Goal: Task Accomplishment & Management: Use online tool/utility

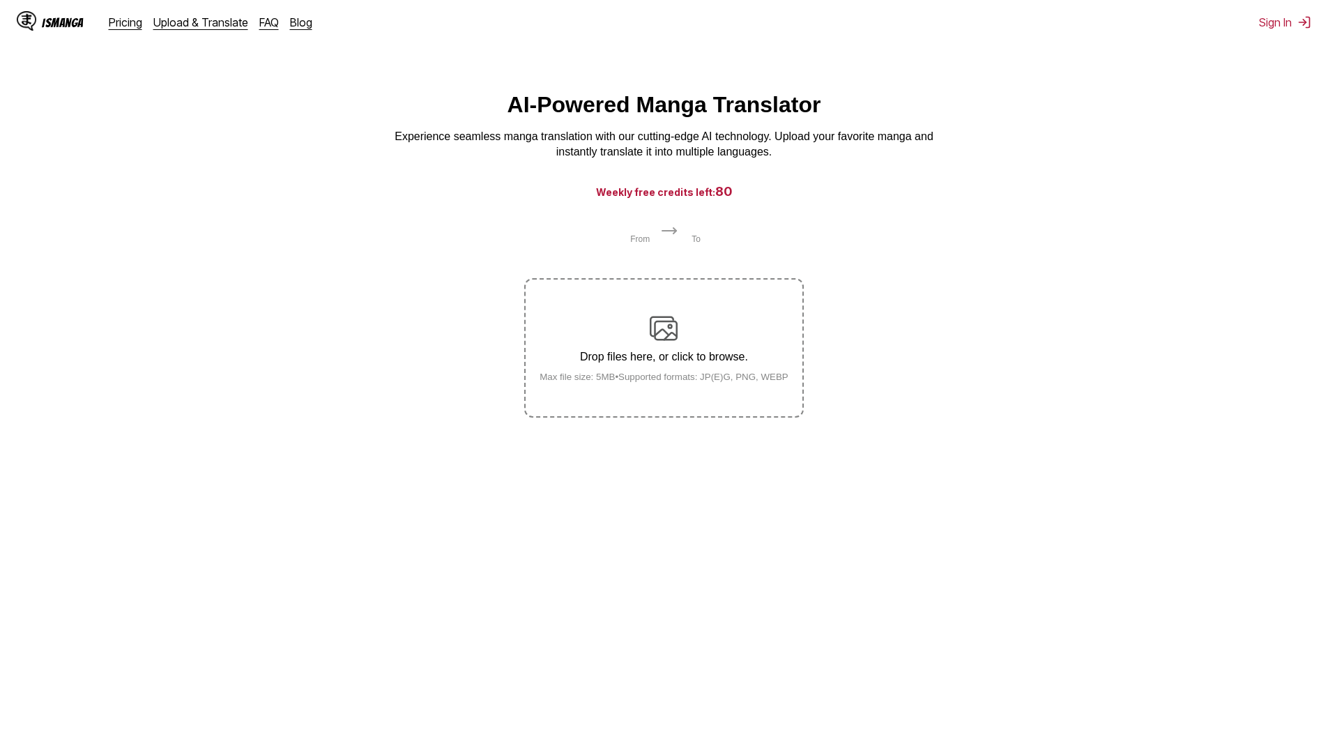
click at [734, 360] on p "Drop files here, or click to browse." at bounding box center [663, 357] width 271 height 13
click at [0, 0] on input "Drop files here, or click to browse. Max file size: 5MB • Supported formats: JP…" at bounding box center [0, 0] width 0 height 0
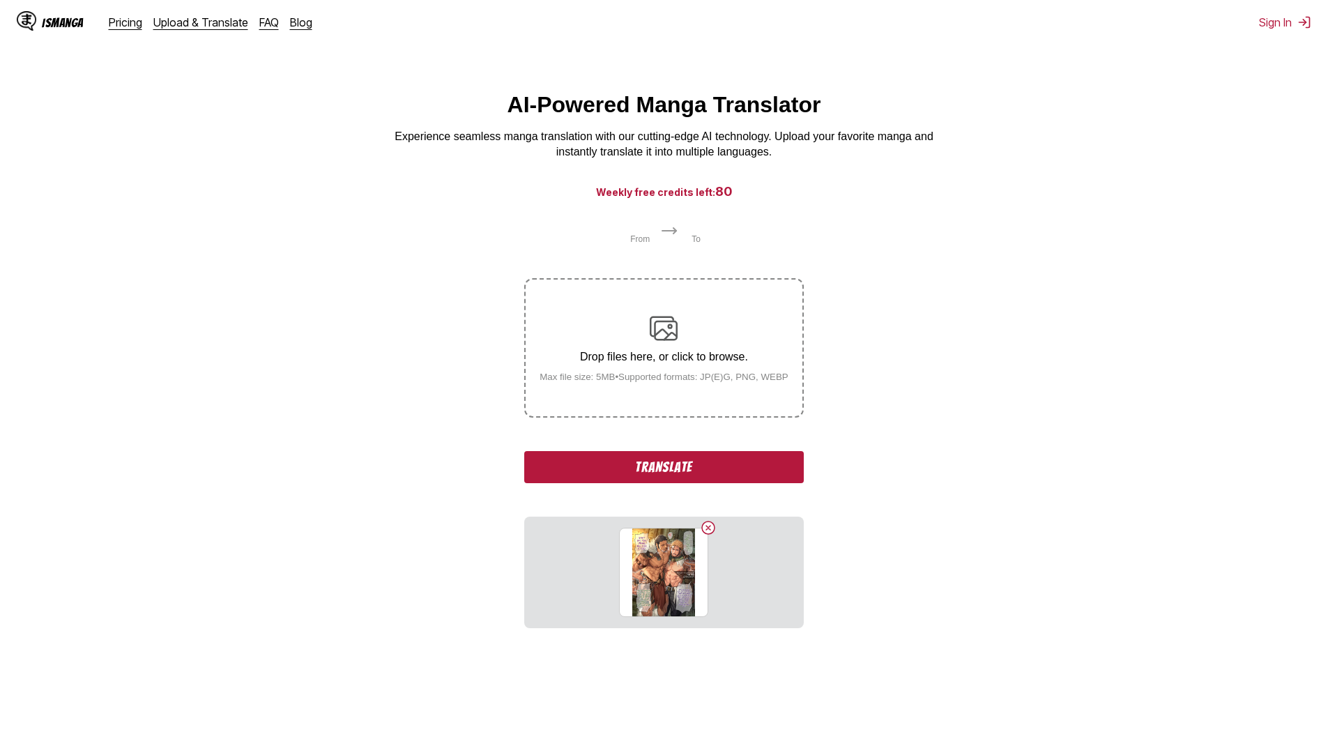
click at [427, 403] on section "From To Drop files here, or click to browse. Max file size: 5MB • Supported for…" at bounding box center [663, 425] width 1305 height 406
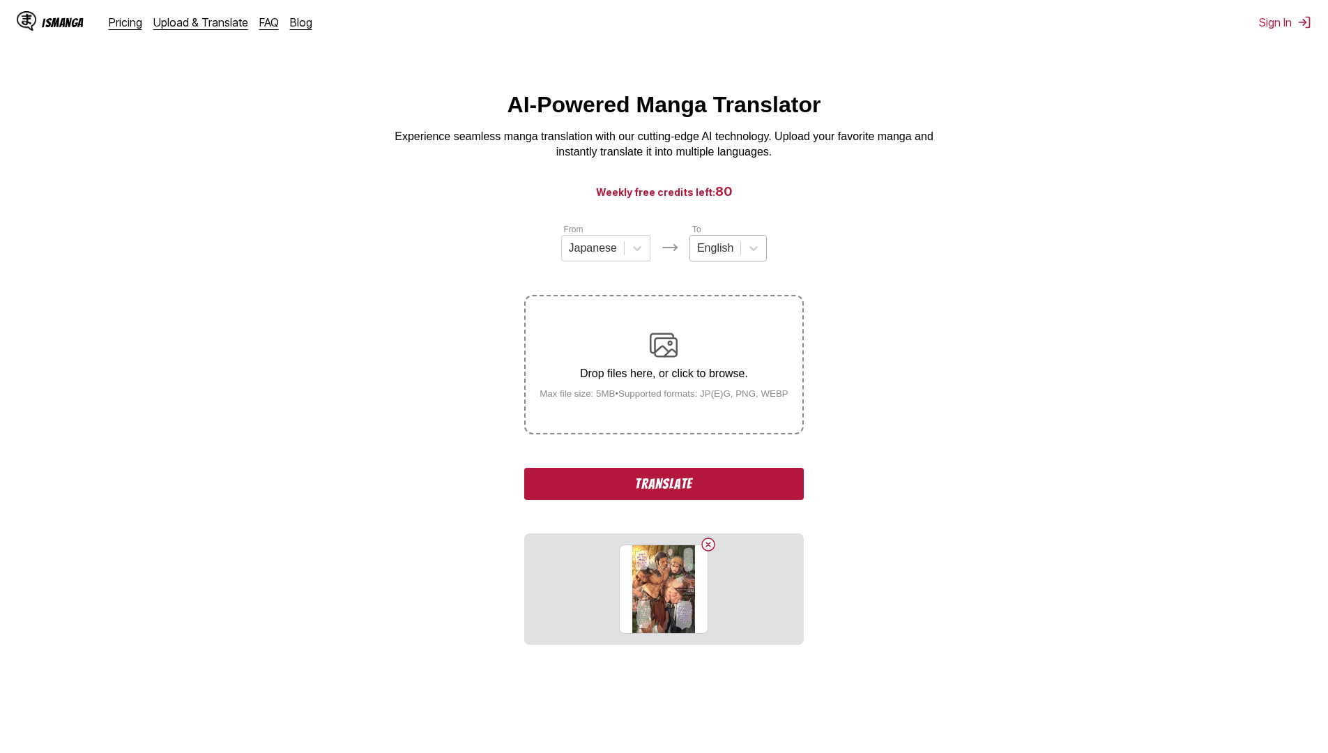
click at [721, 249] on div at bounding box center [715, 247] width 36 height 15
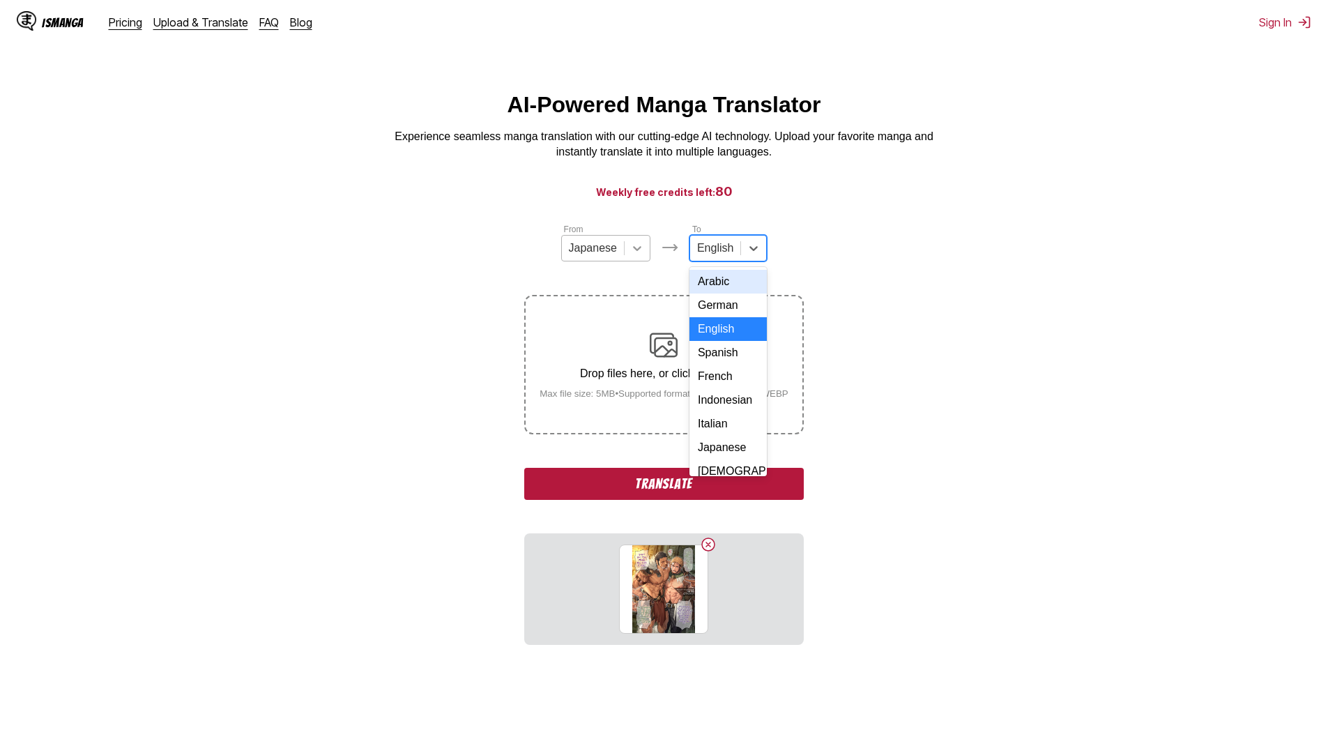
click at [625, 254] on div at bounding box center [636, 248] width 25 height 25
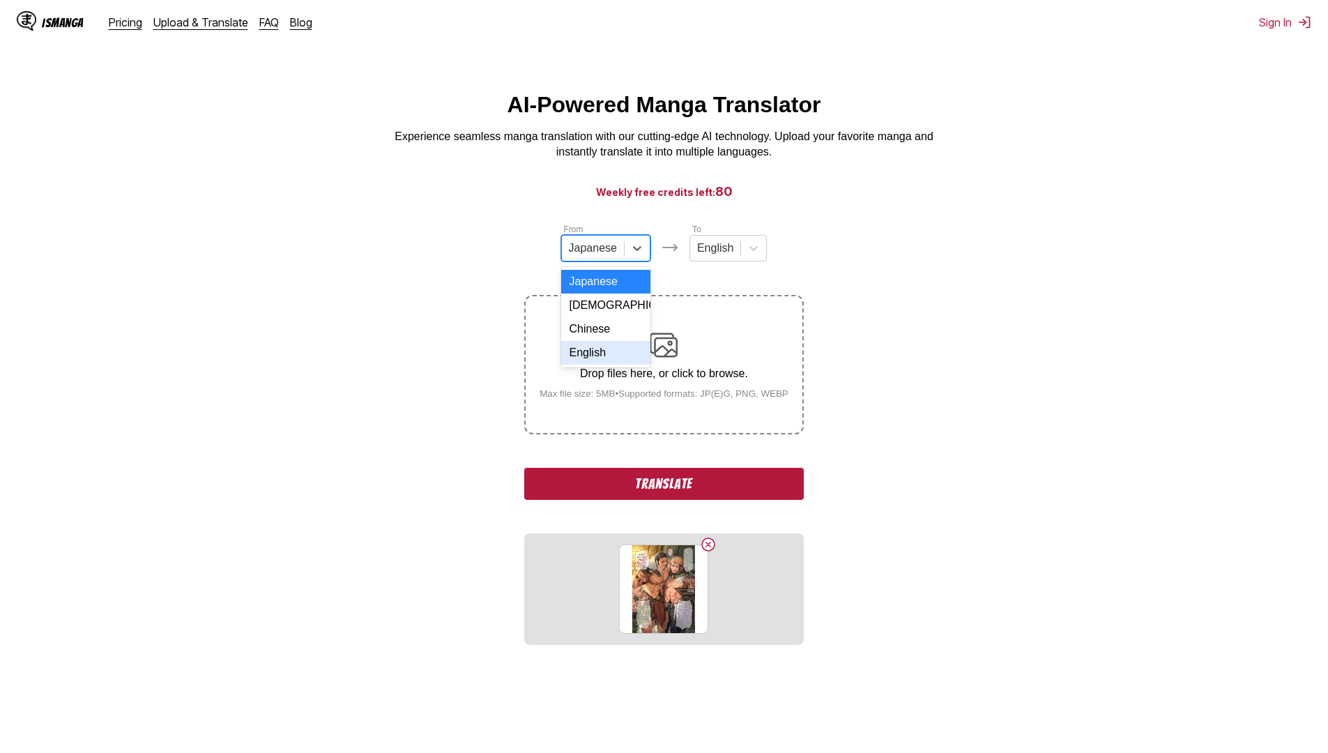
click at [625, 364] on div "English" at bounding box center [605, 353] width 89 height 24
click at [707, 251] on div at bounding box center [709, 247] width 36 height 15
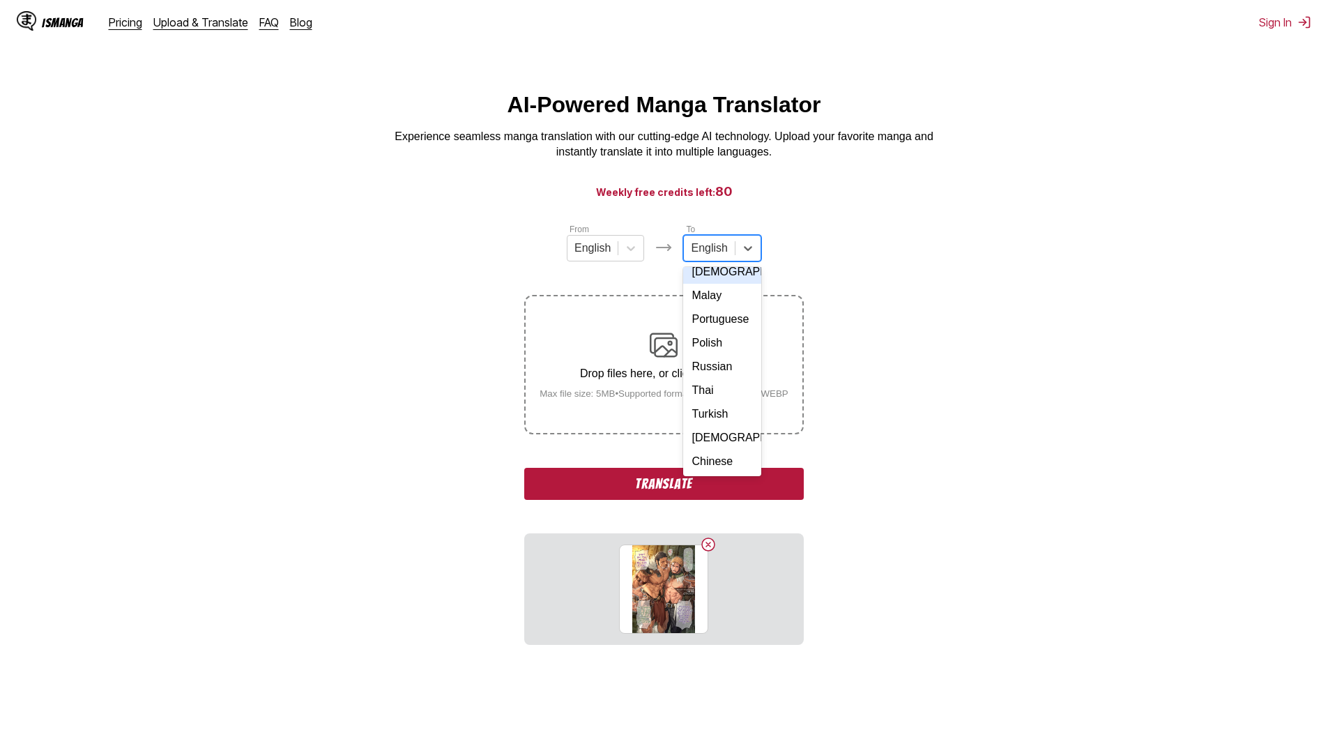
scroll to position [235, 0]
click at [731, 360] on div "Russian" at bounding box center [721, 367] width 77 height 24
click at [750, 389] on div "Drop files here, or click to browse. Max file size: 5MB • Supported formats: JP…" at bounding box center [663, 365] width 271 height 68
click at [0, 0] on input "Drop files here, or click to browse. Max file size: 5MB • Supported formats: JP…" at bounding box center [0, 0] width 0 height 0
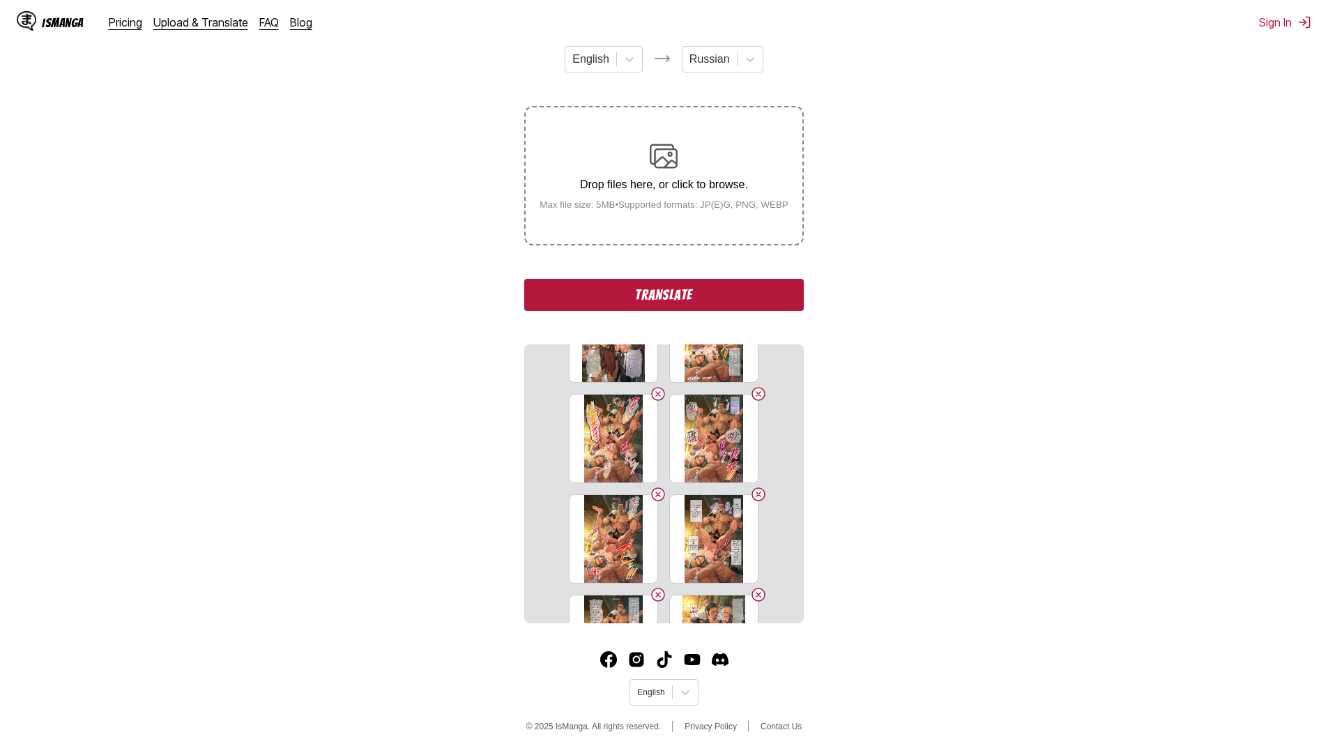
scroll to position [0, 0]
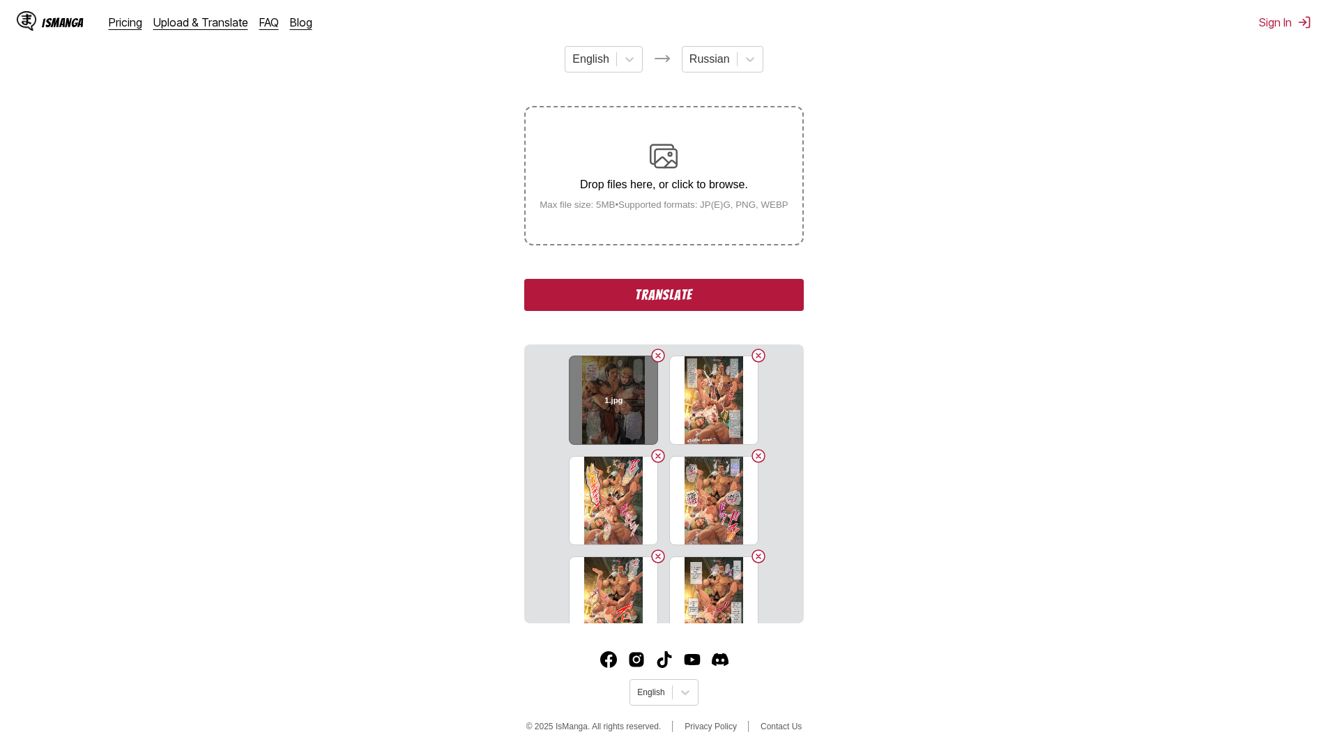
click at [655, 357] on button "Delete image" at bounding box center [657, 355] width 17 height 17
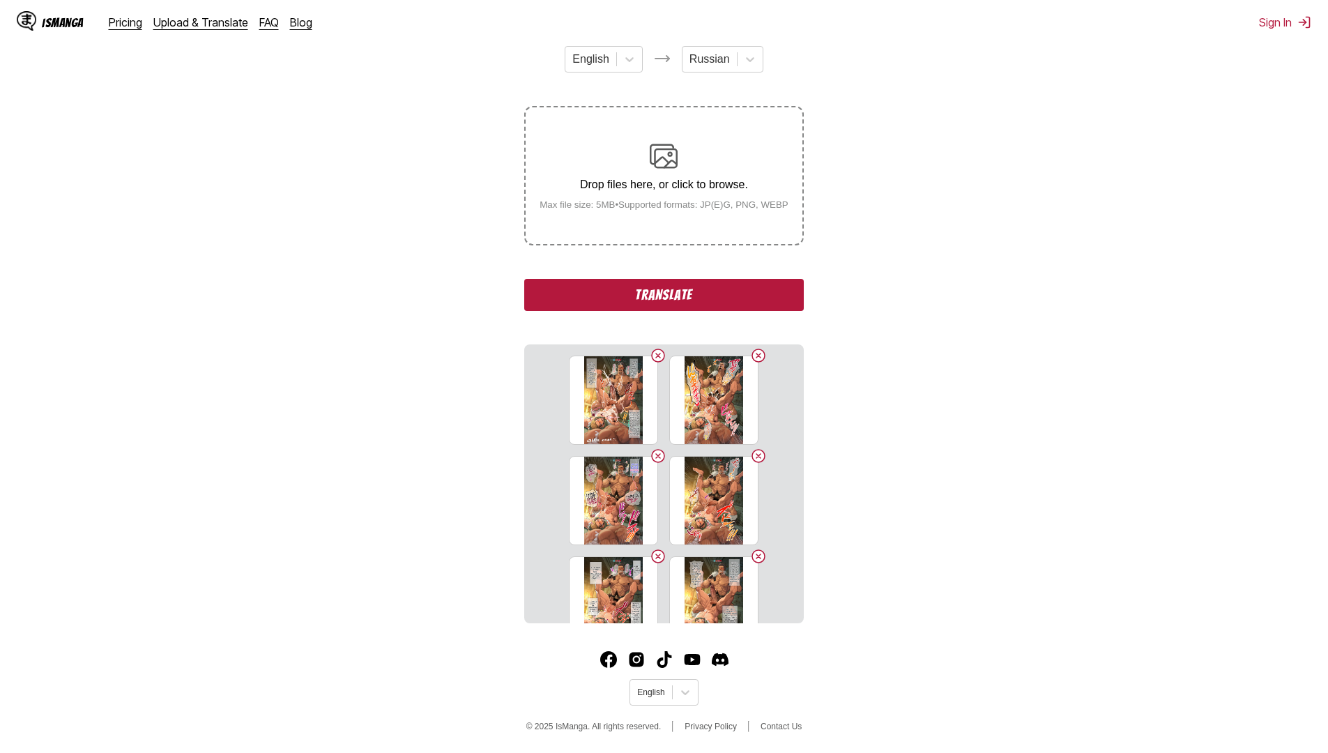
click at [655, 357] on button "Delete image" at bounding box center [657, 355] width 17 height 17
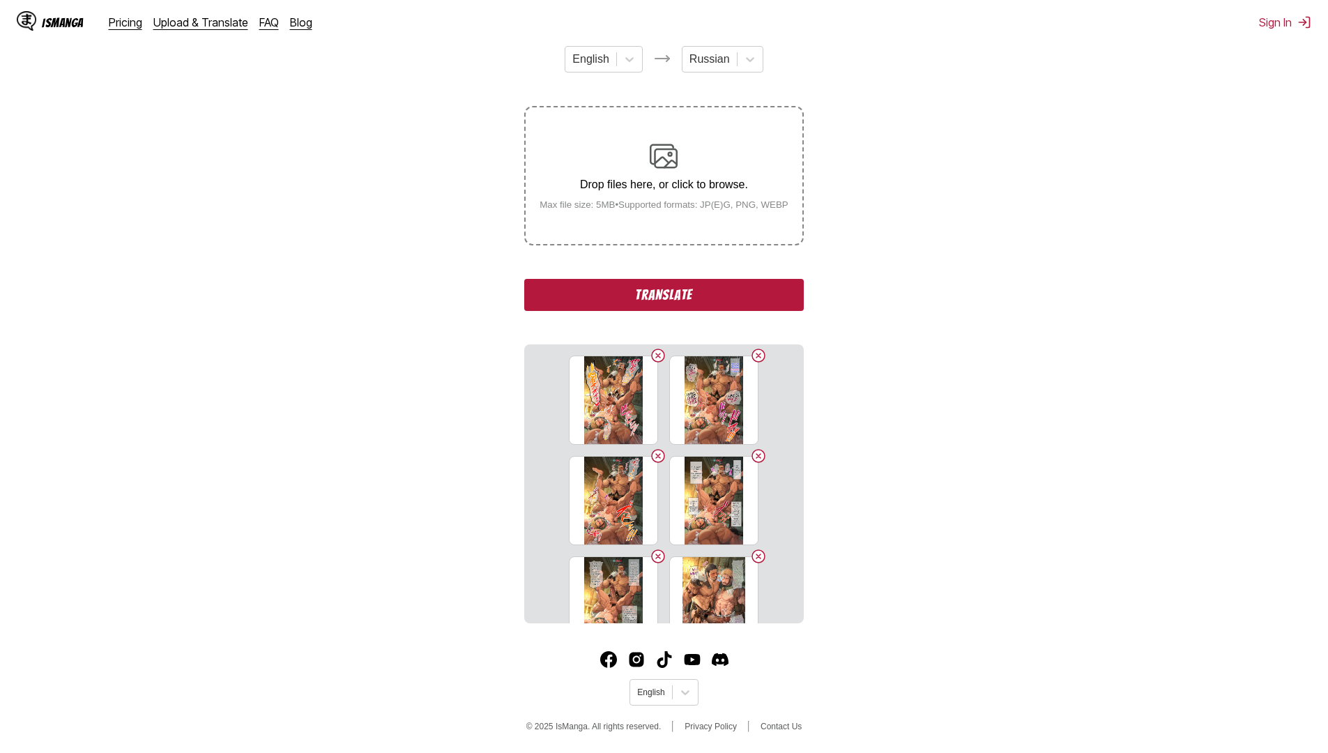
click at [655, 357] on button "Delete image" at bounding box center [657, 355] width 17 height 17
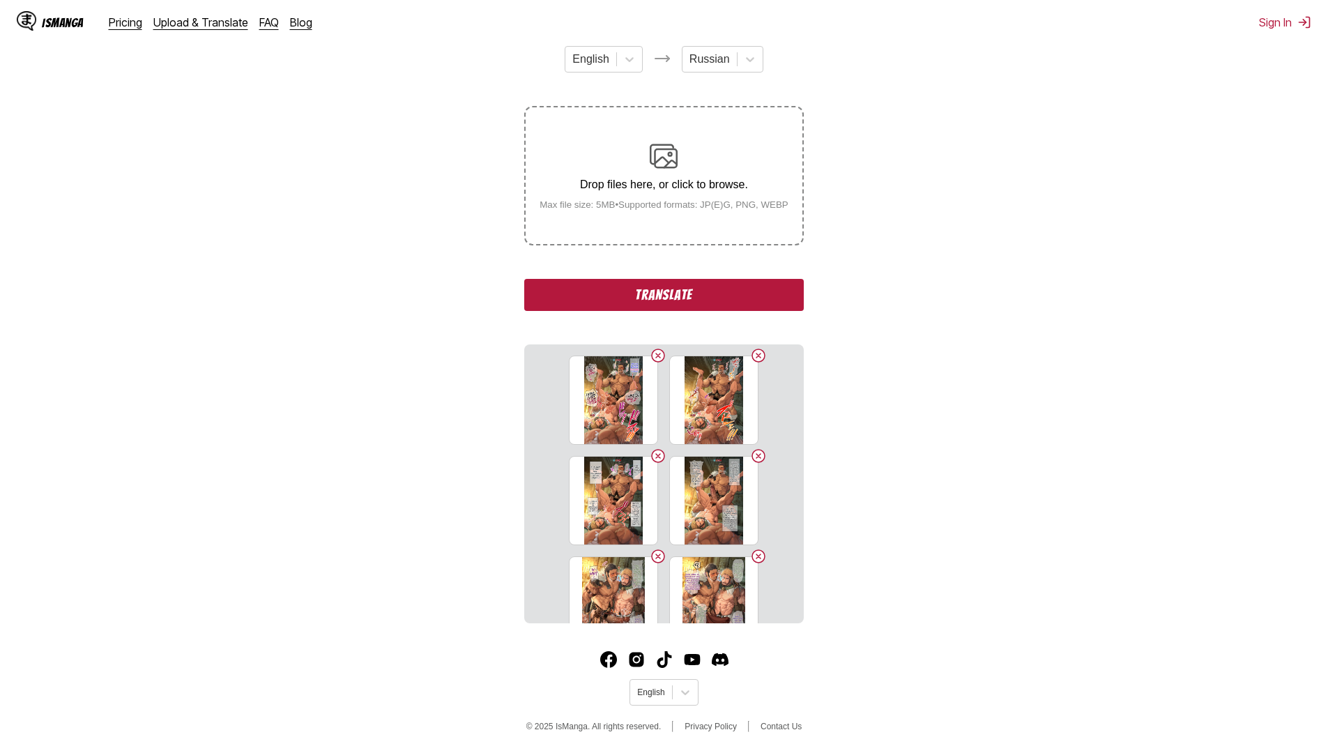
click at [655, 357] on button "Delete image" at bounding box center [657, 355] width 17 height 17
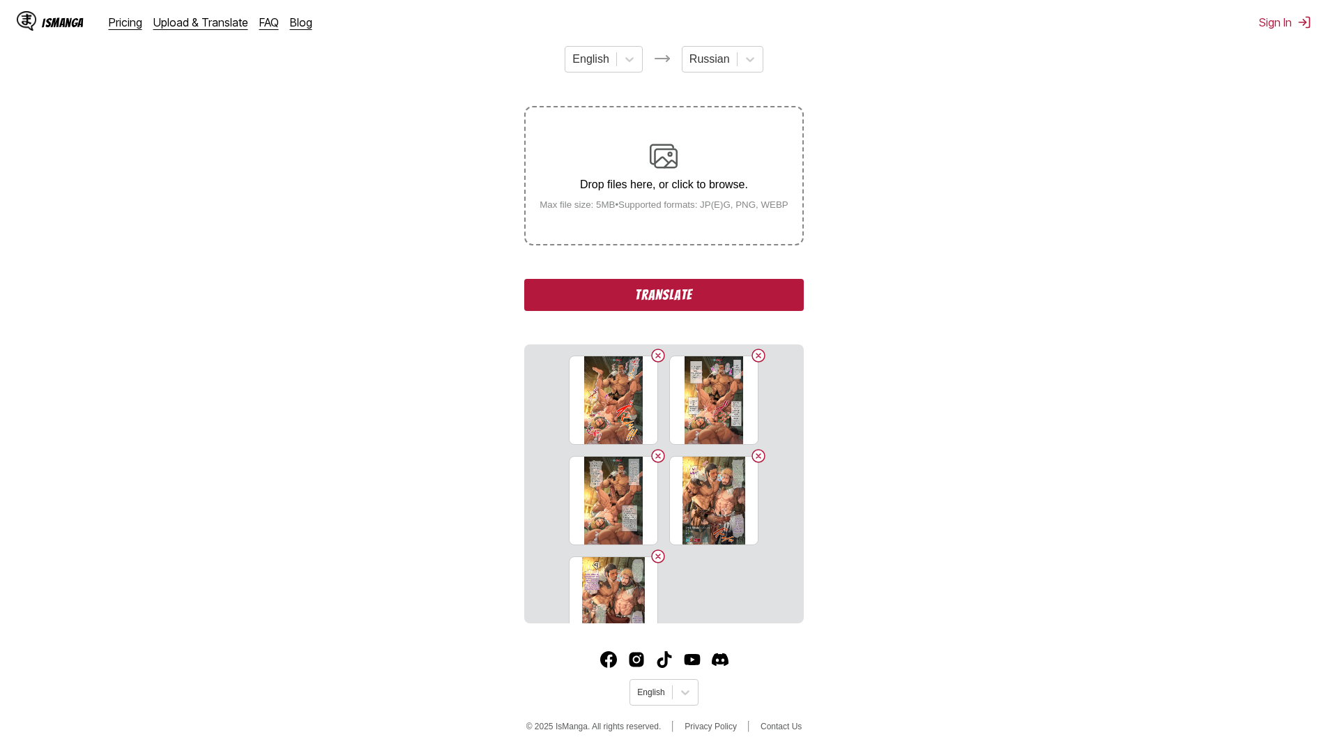
click at [655, 357] on button "Delete image" at bounding box center [657, 355] width 17 height 17
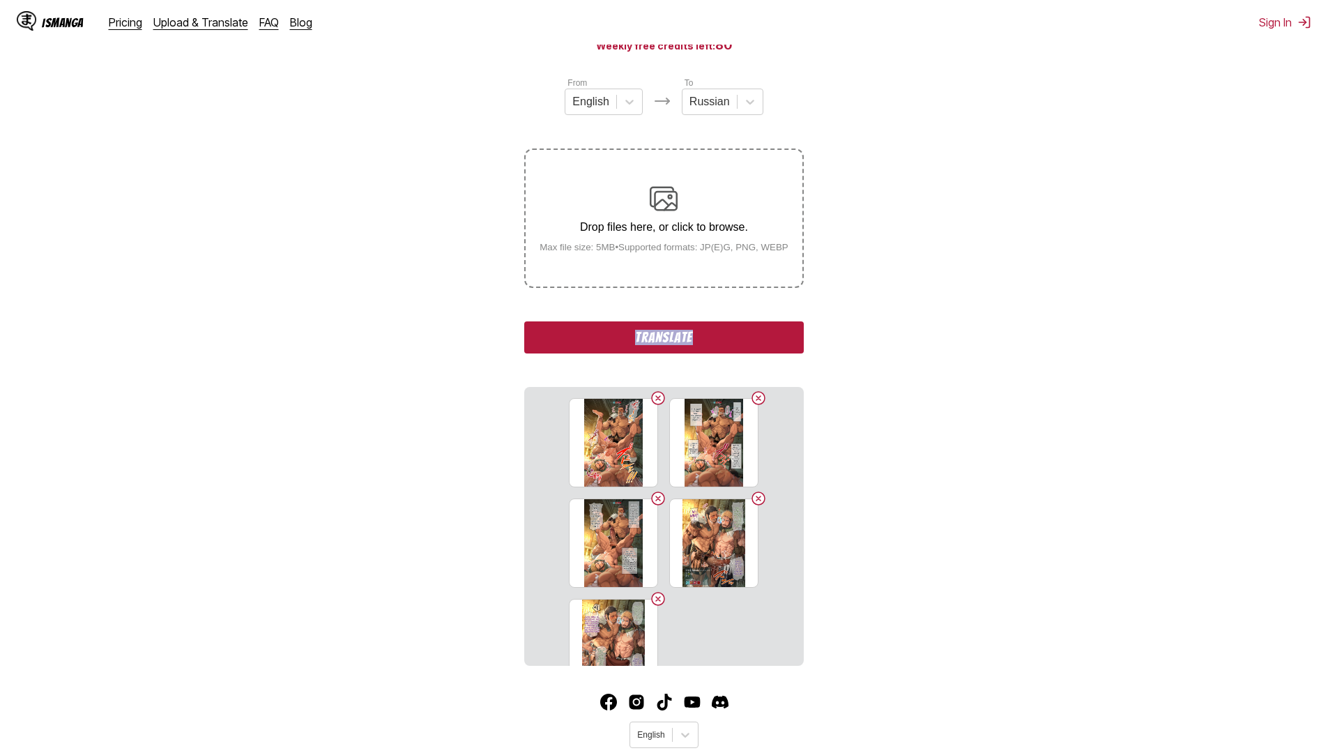
click at [655, 357] on div "From English To Russian Drop files here, or click to browse. Max file size: 5MB…" at bounding box center [663, 371] width 279 height 590
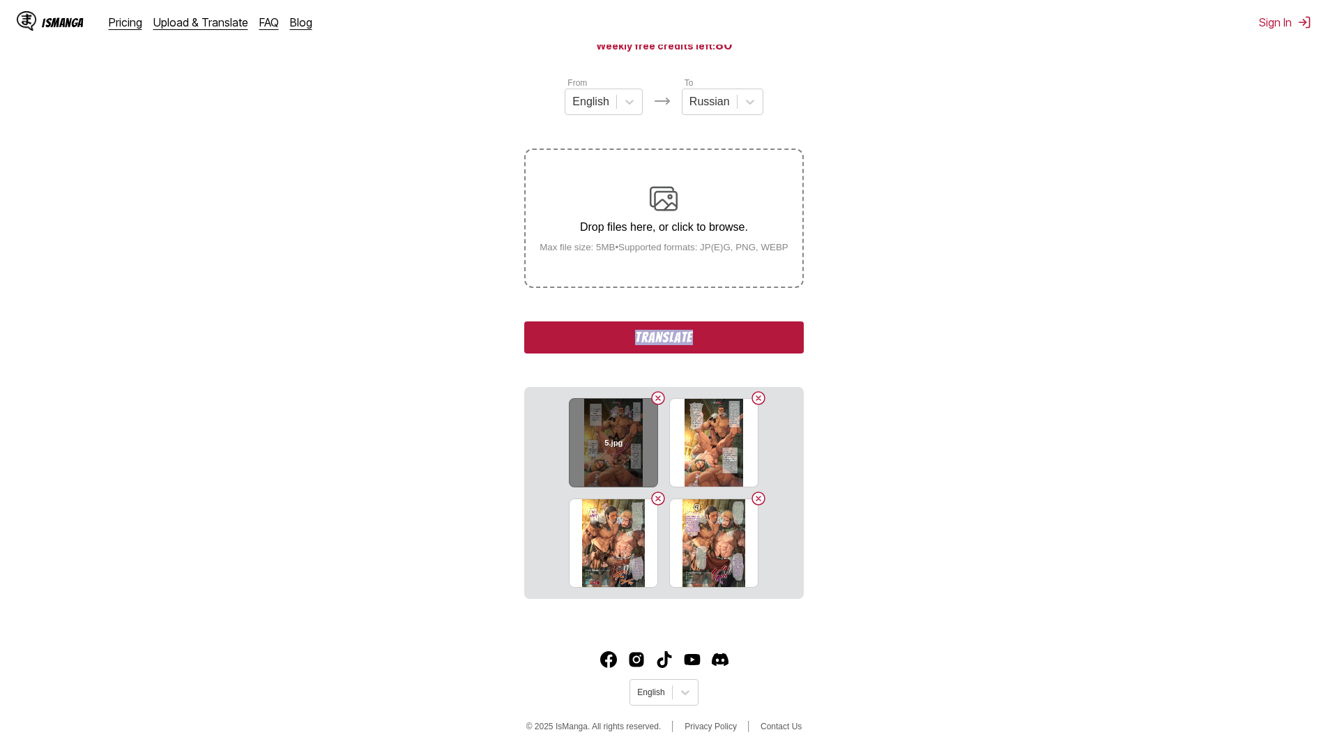
click at [661, 394] on button "Delete image" at bounding box center [657, 398] width 17 height 17
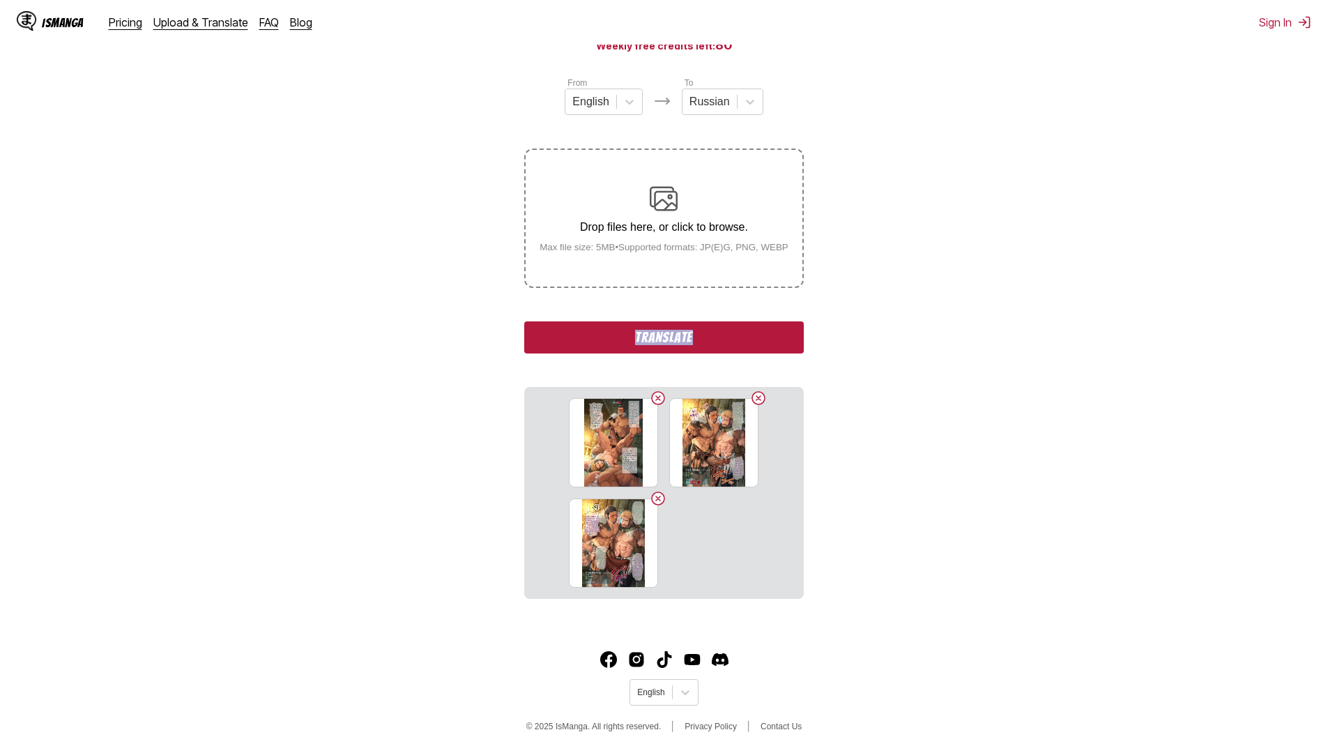
click at [661, 394] on button "Delete image" at bounding box center [657, 398] width 17 height 17
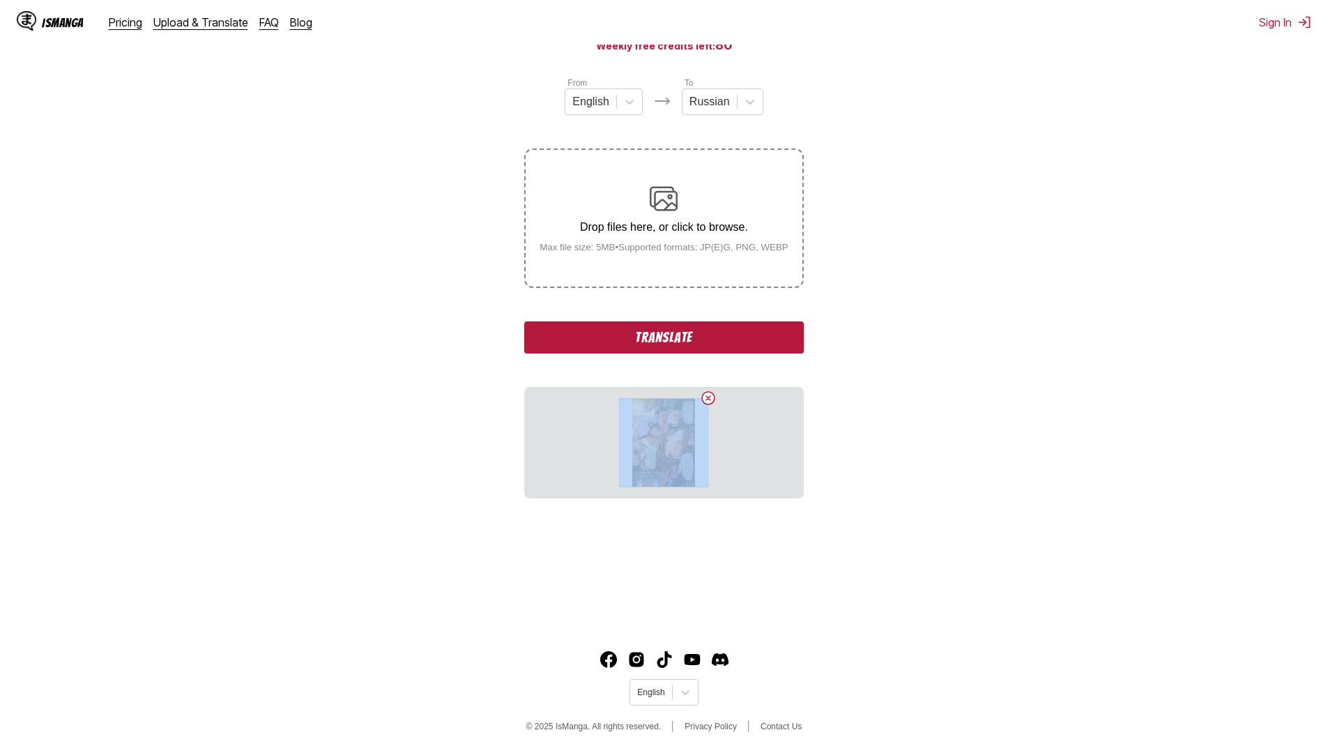
click at [661, 394] on section "2.jpg" at bounding box center [663, 442] width 279 height 111
click at [713, 397] on button "Delete image" at bounding box center [708, 398] width 17 height 17
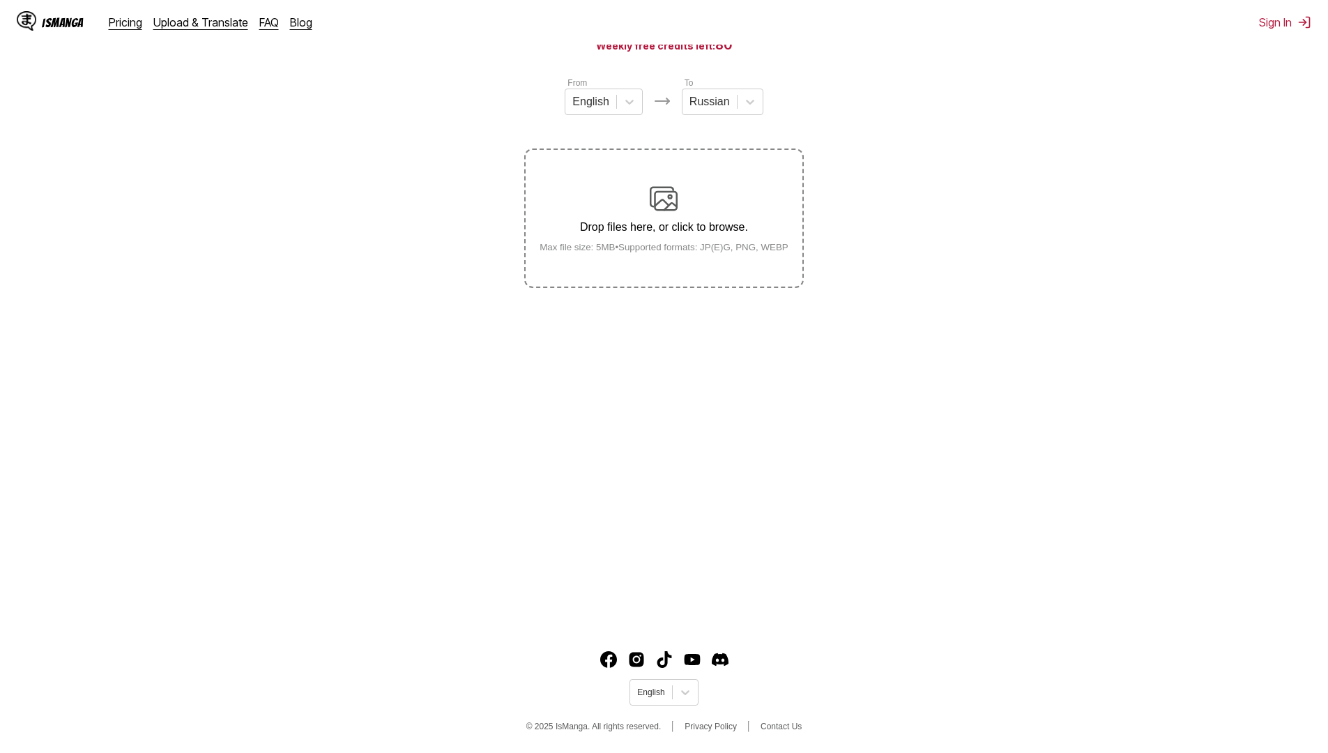
click at [656, 210] on img at bounding box center [663, 199] width 28 height 28
click at [0, 0] on input "Drop files here, or click to browse. Max file size: 5MB • Supported formats: JP…" at bounding box center [0, 0] width 0 height 0
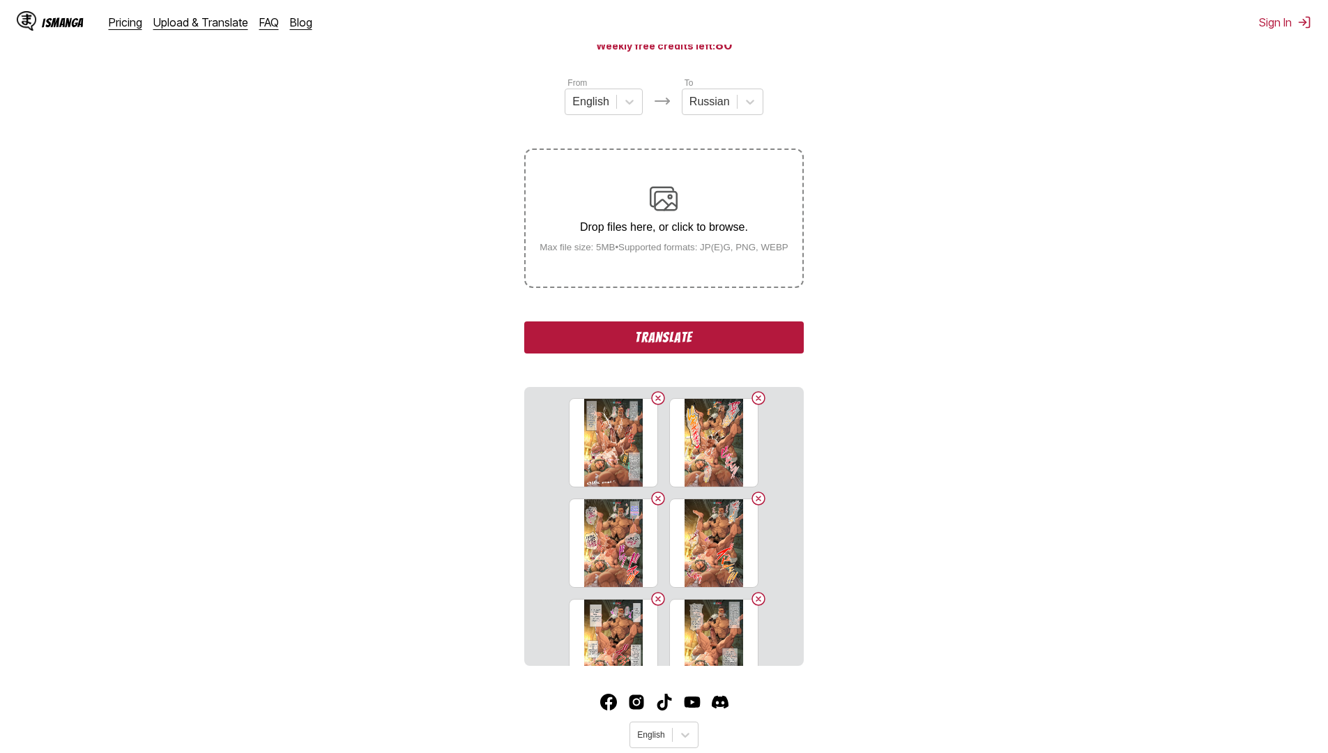
click at [638, 345] on button "Translate" at bounding box center [663, 337] width 279 height 32
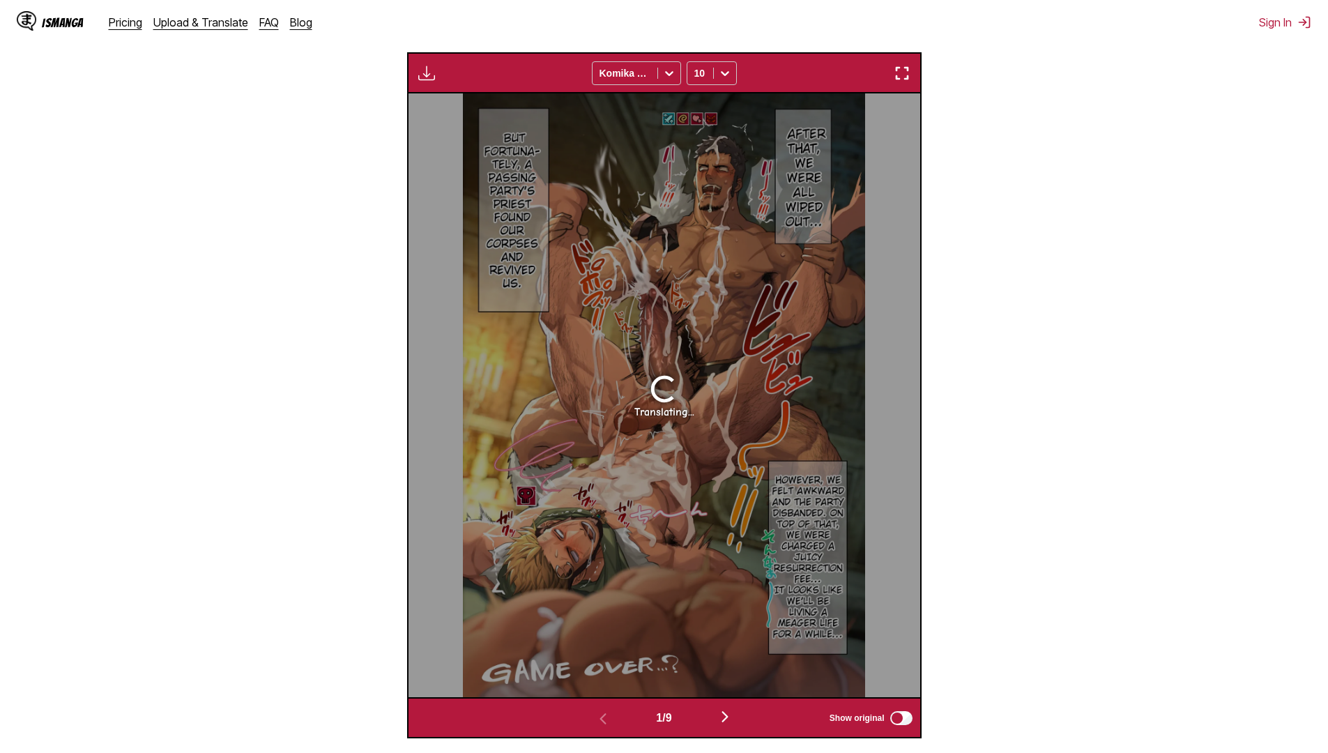
scroll to position [443, 0]
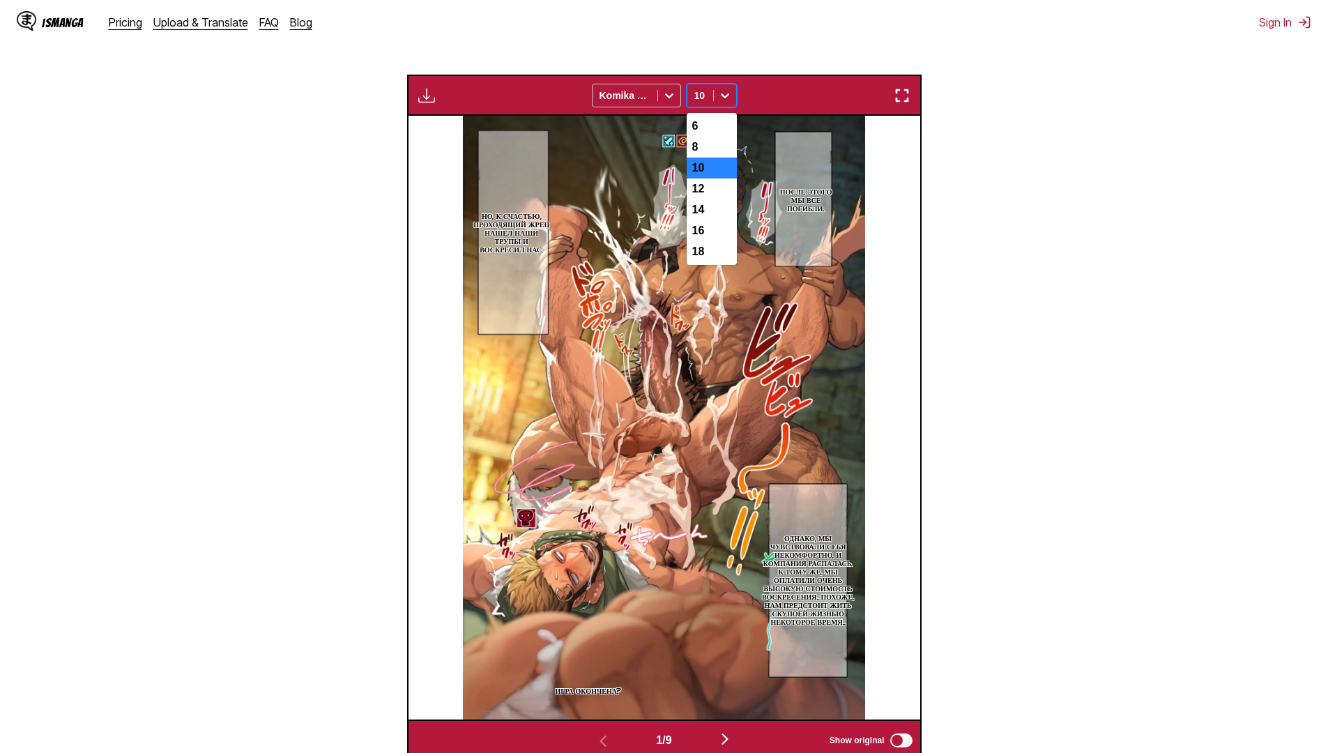
click at [699, 99] on div at bounding box center [700, 96] width 12 height 14
click at [699, 151] on div "8" at bounding box center [711, 147] width 50 height 21
click at [718, 99] on icon at bounding box center [725, 96] width 14 height 14
click at [712, 189] on div "12" at bounding box center [711, 188] width 50 height 21
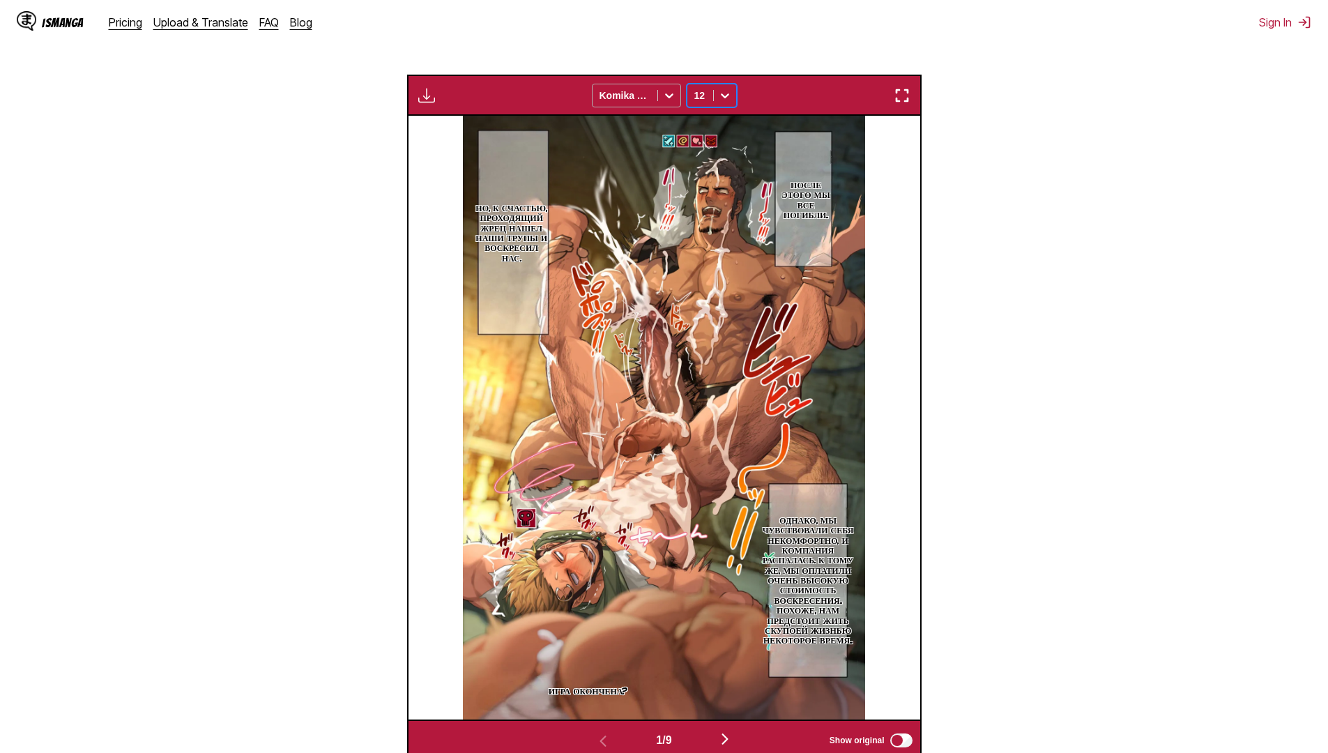
click at [651, 104] on div "Komika Axis" at bounding box center [624, 96] width 65 height 20
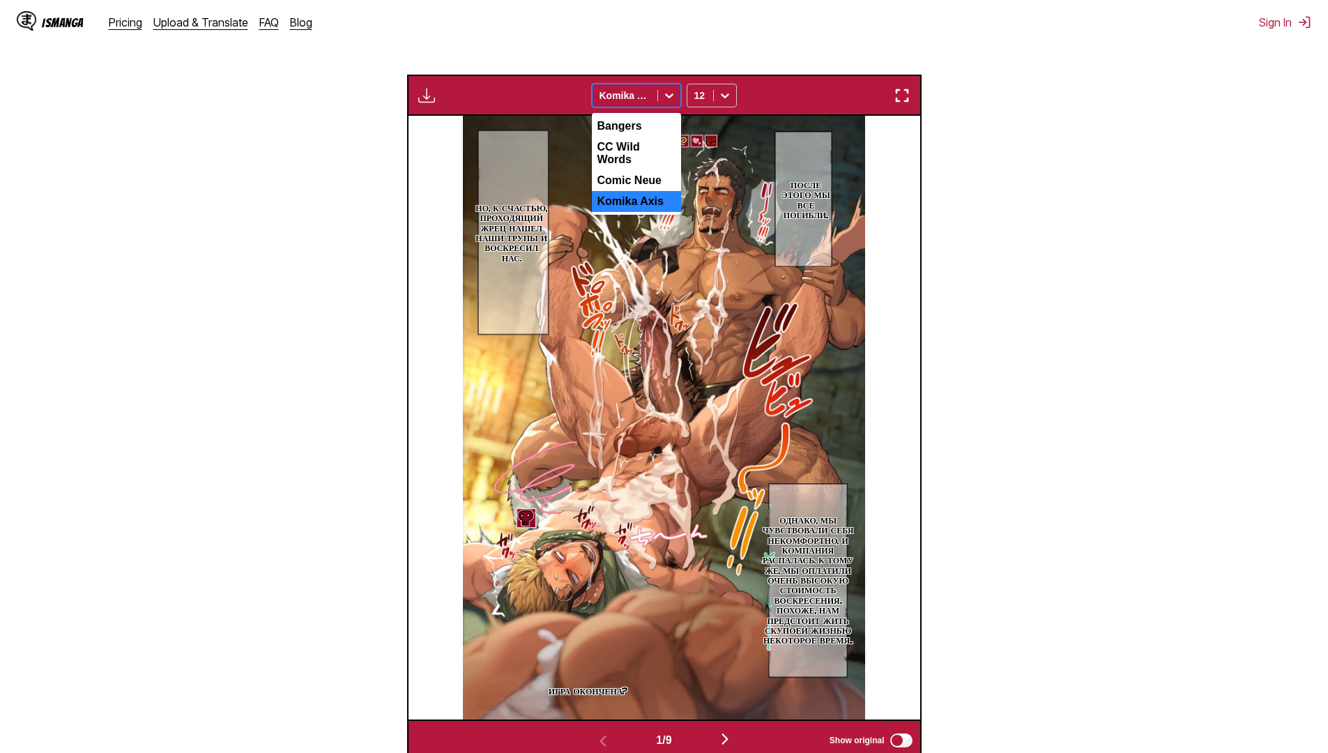
click at [651, 104] on div "Komika Axis" at bounding box center [624, 96] width 65 height 20
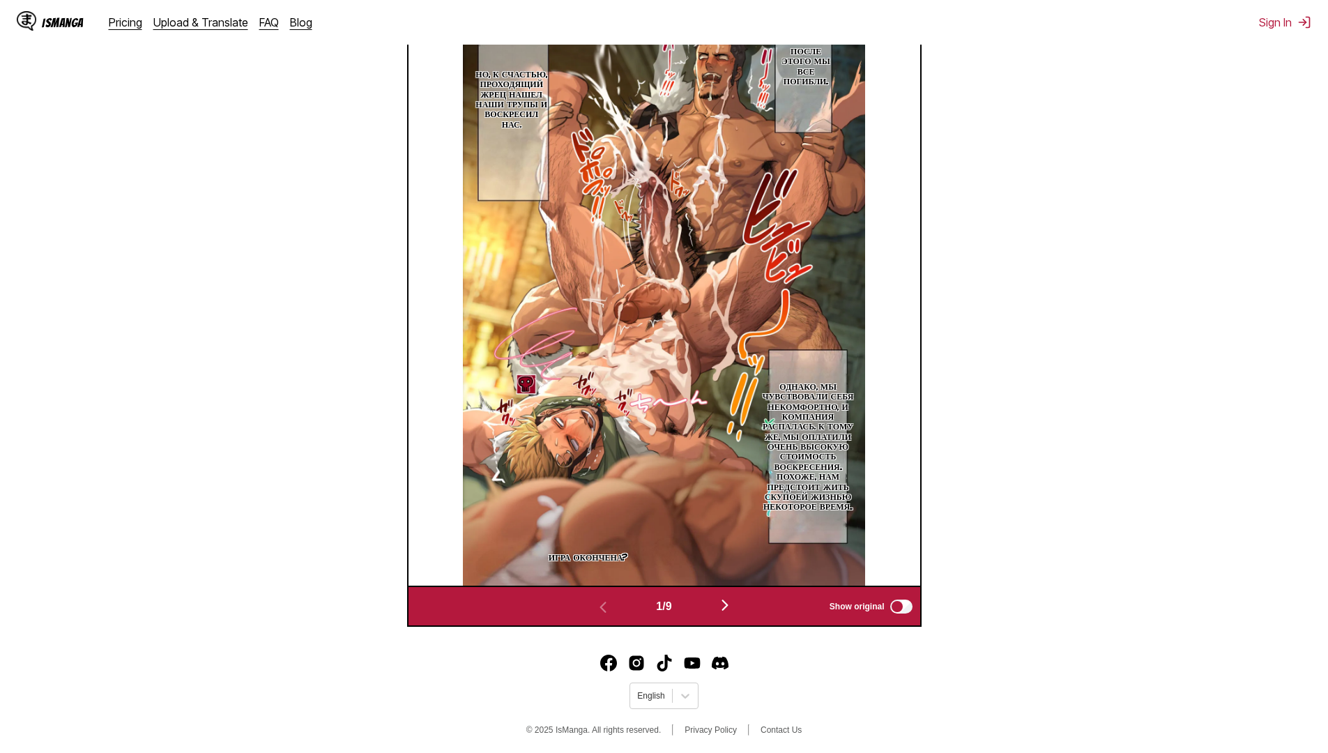
scroll to position [582, 0]
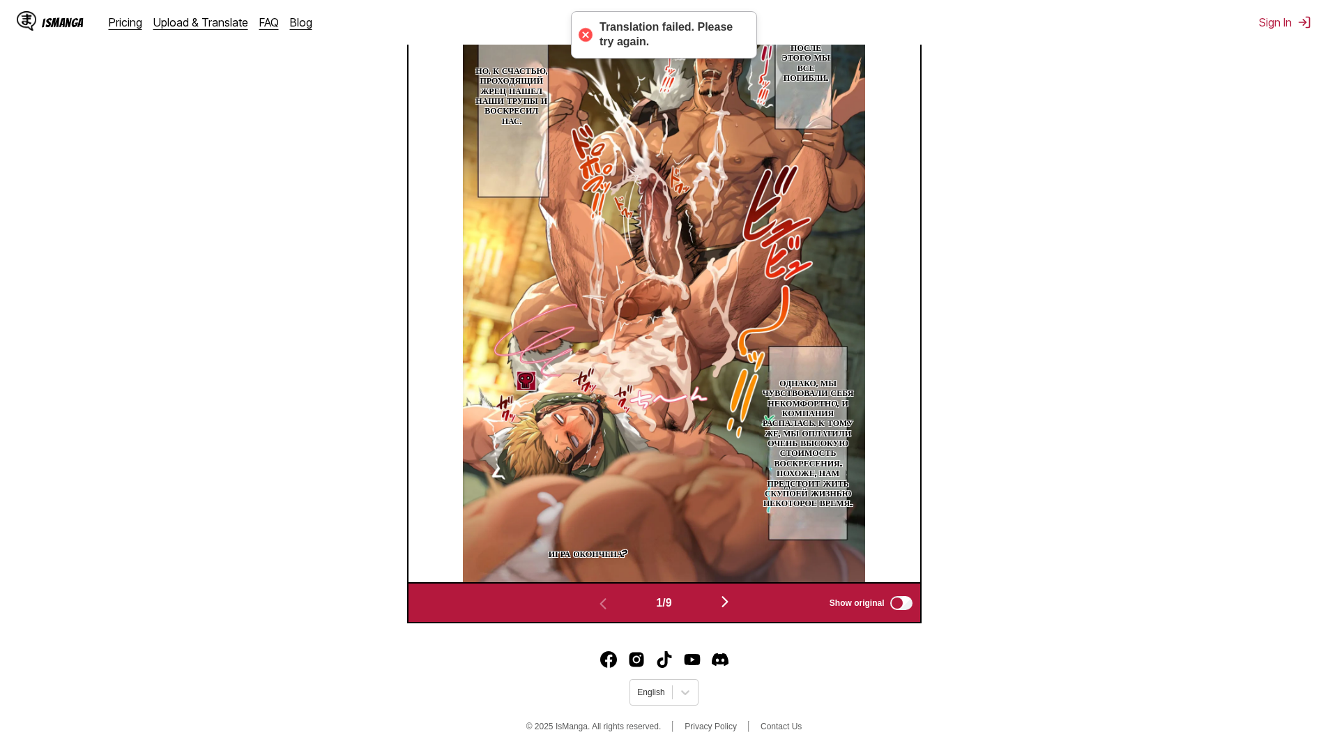
click at [723, 606] on img "button" at bounding box center [724, 601] width 17 height 17
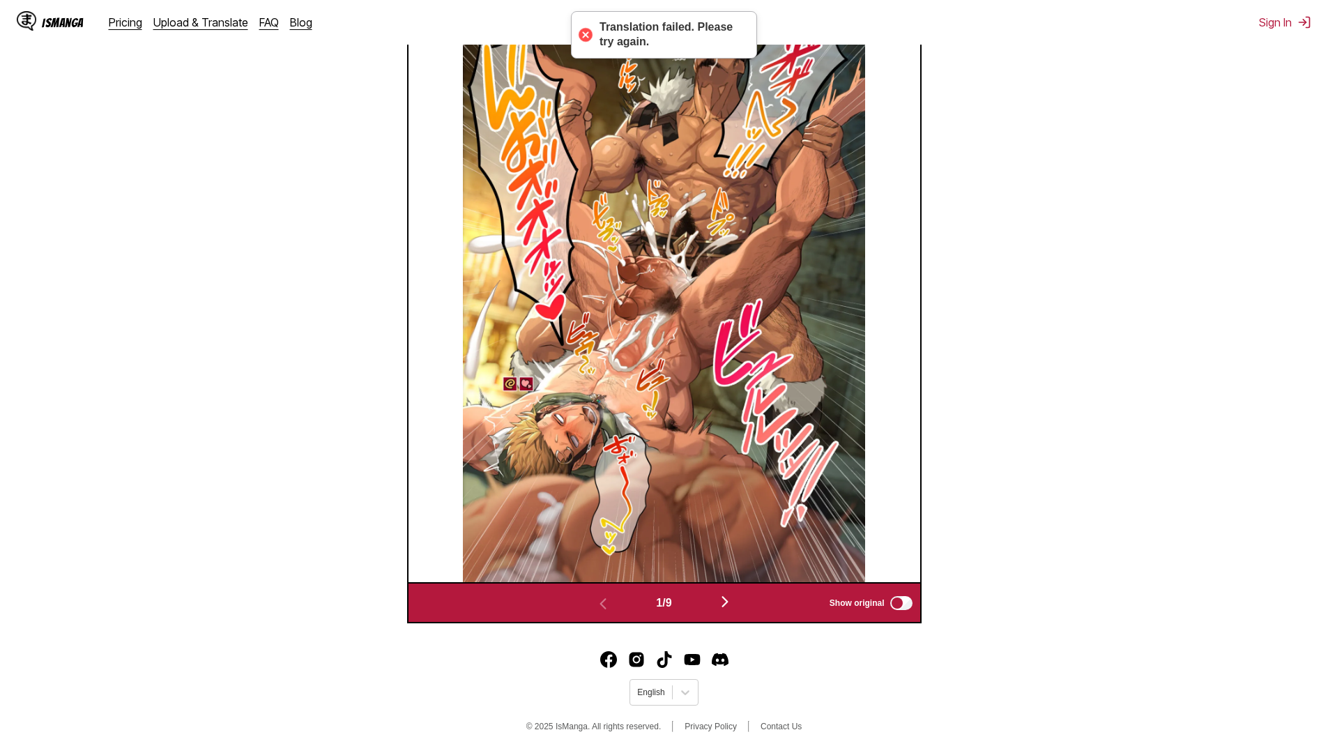
scroll to position [560, 0]
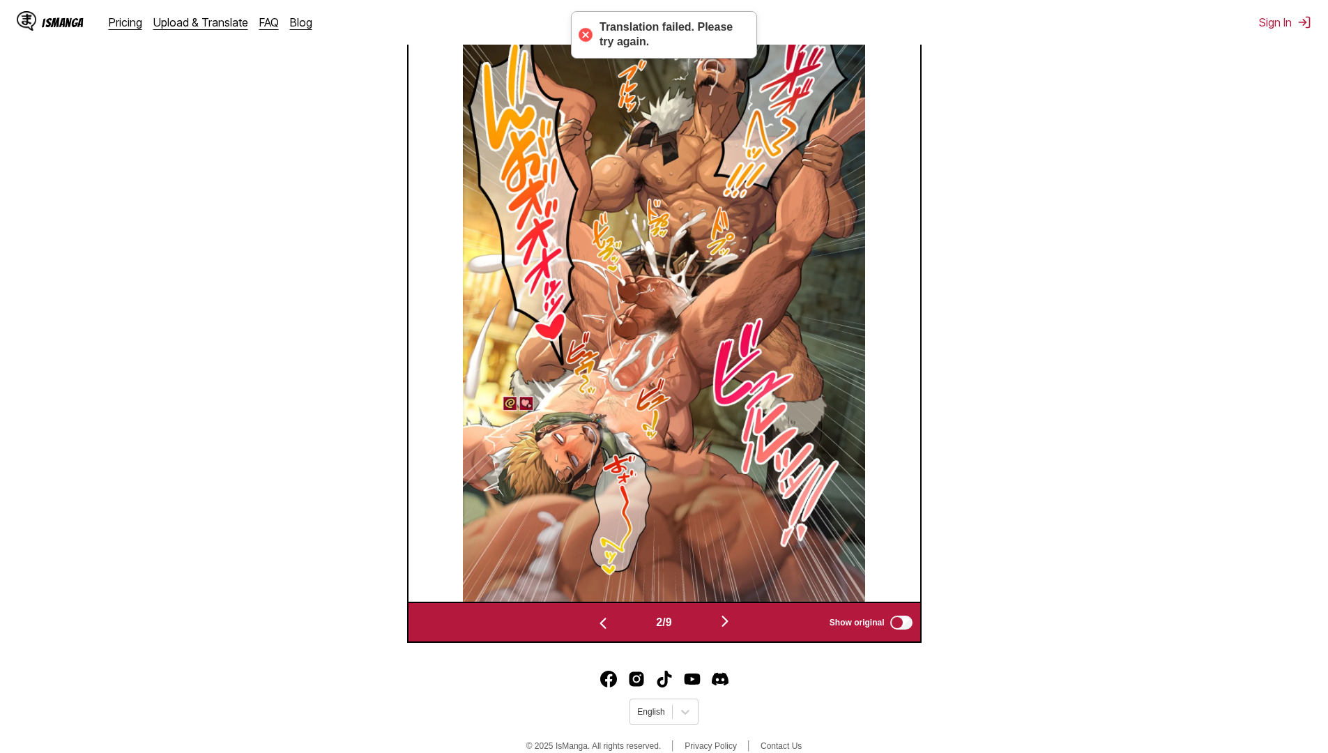
click at [723, 606] on div "2 / 9 Show original" at bounding box center [664, 621] width 514 height 41
click at [727, 622] on img "button" at bounding box center [724, 621] width 17 height 17
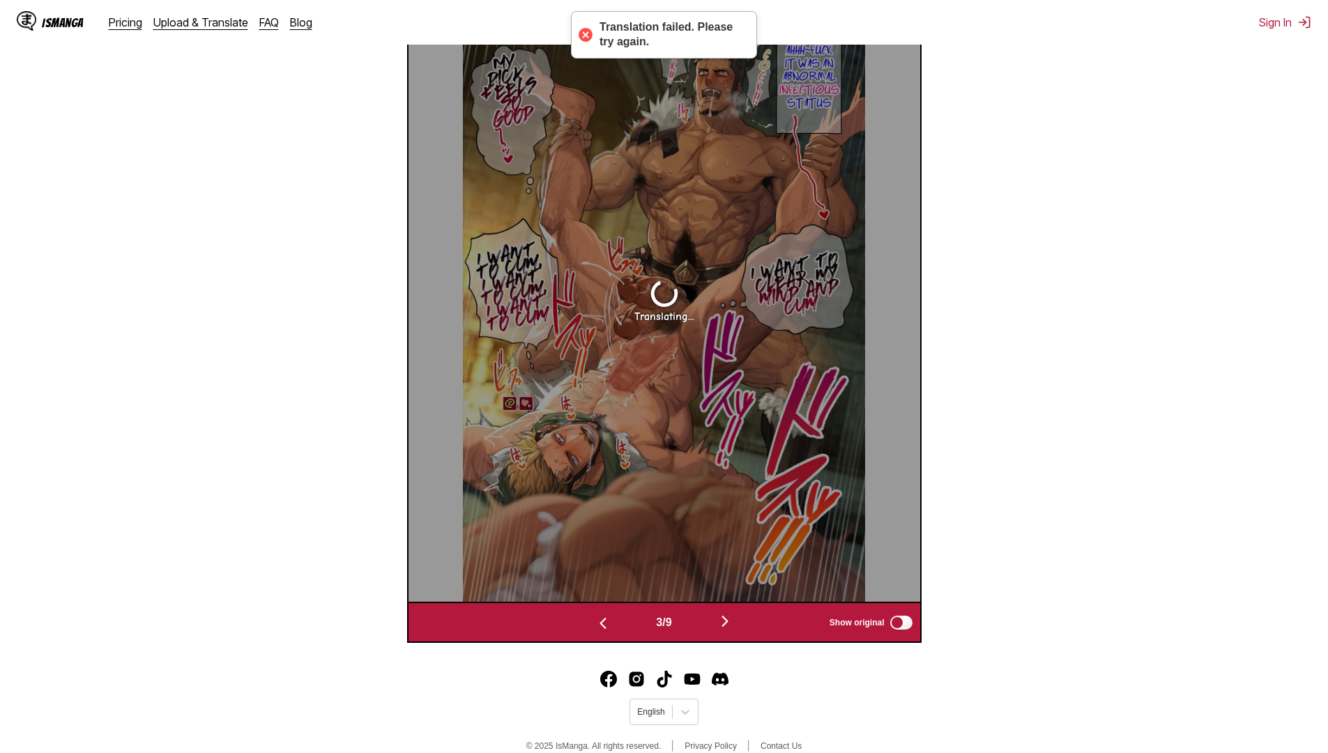
click at [733, 620] on img "button" at bounding box center [724, 621] width 17 height 17
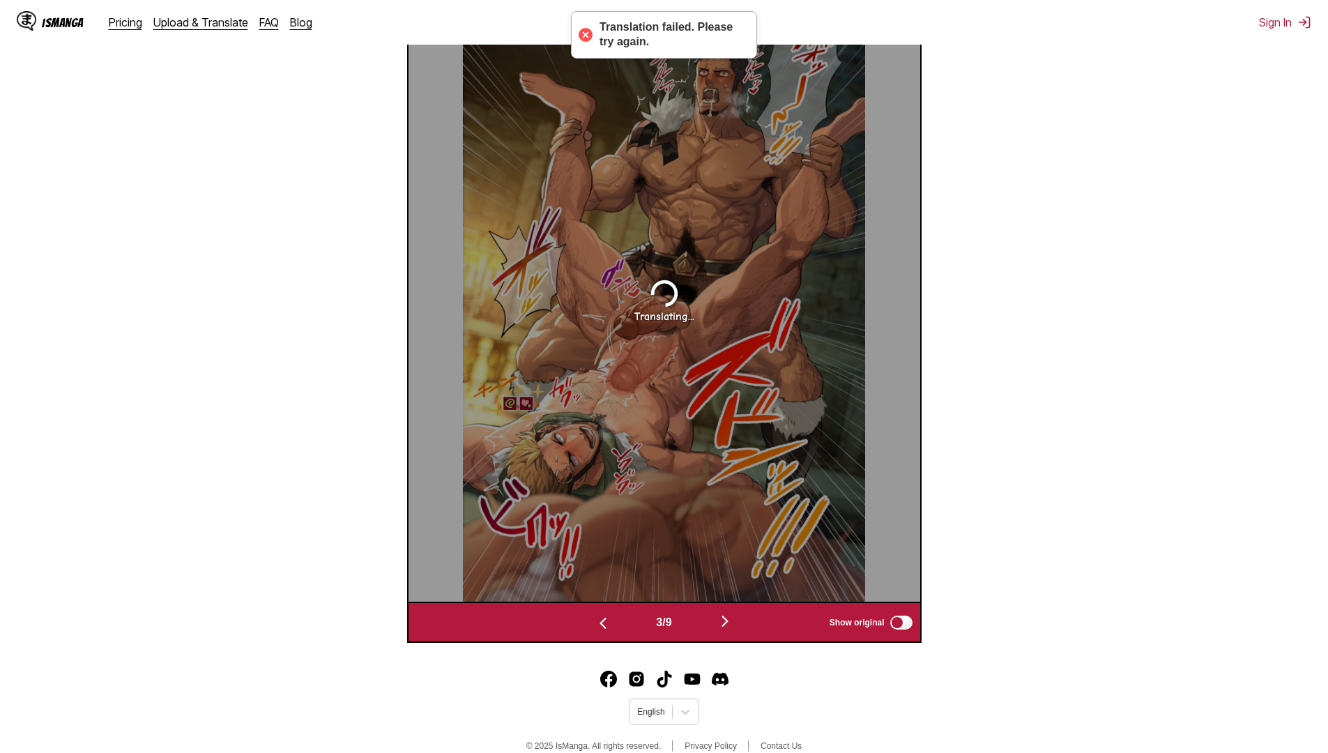
click at [733, 620] on img "button" at bounding box center [724, 621] width 17 height 17
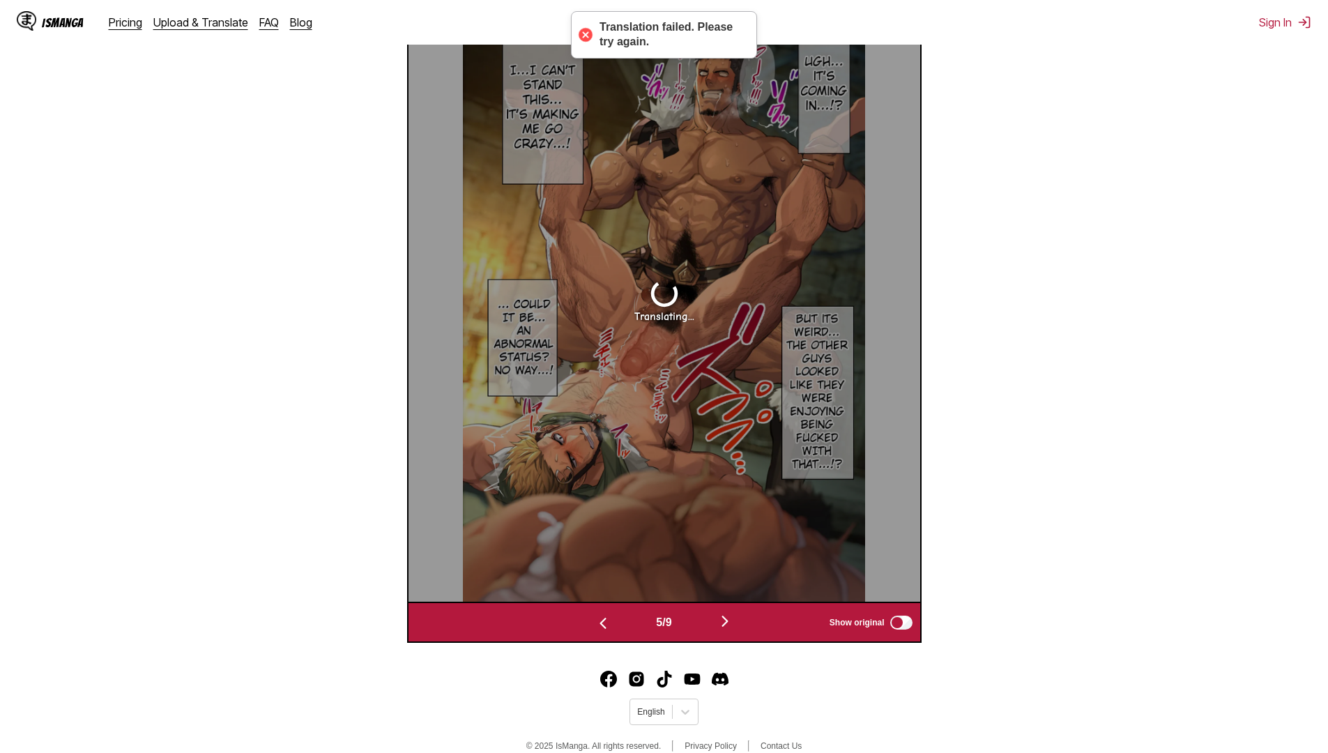
click at [733, 620] on img "button" at bounding box center [724, 621] width 17 height 17
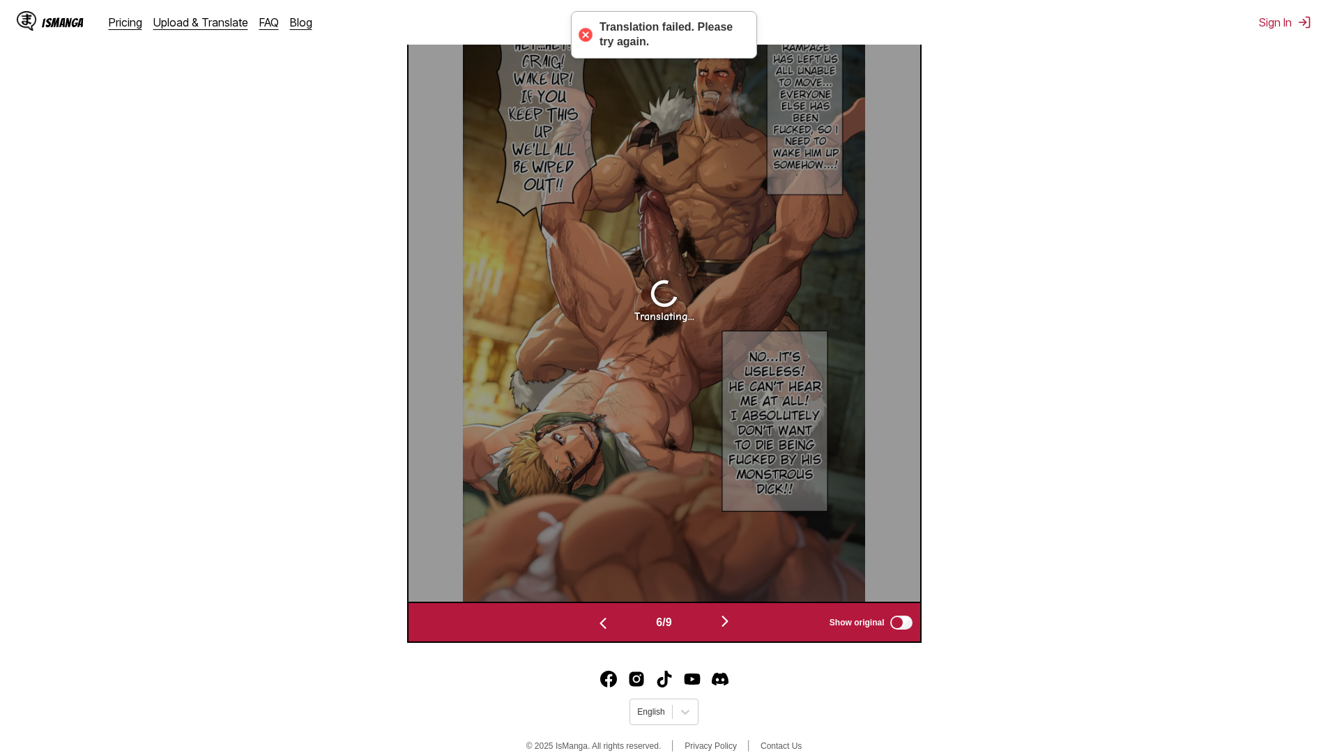
click at [733, 620] on img "button" at bounding box center [724, 621] width 17 height 17
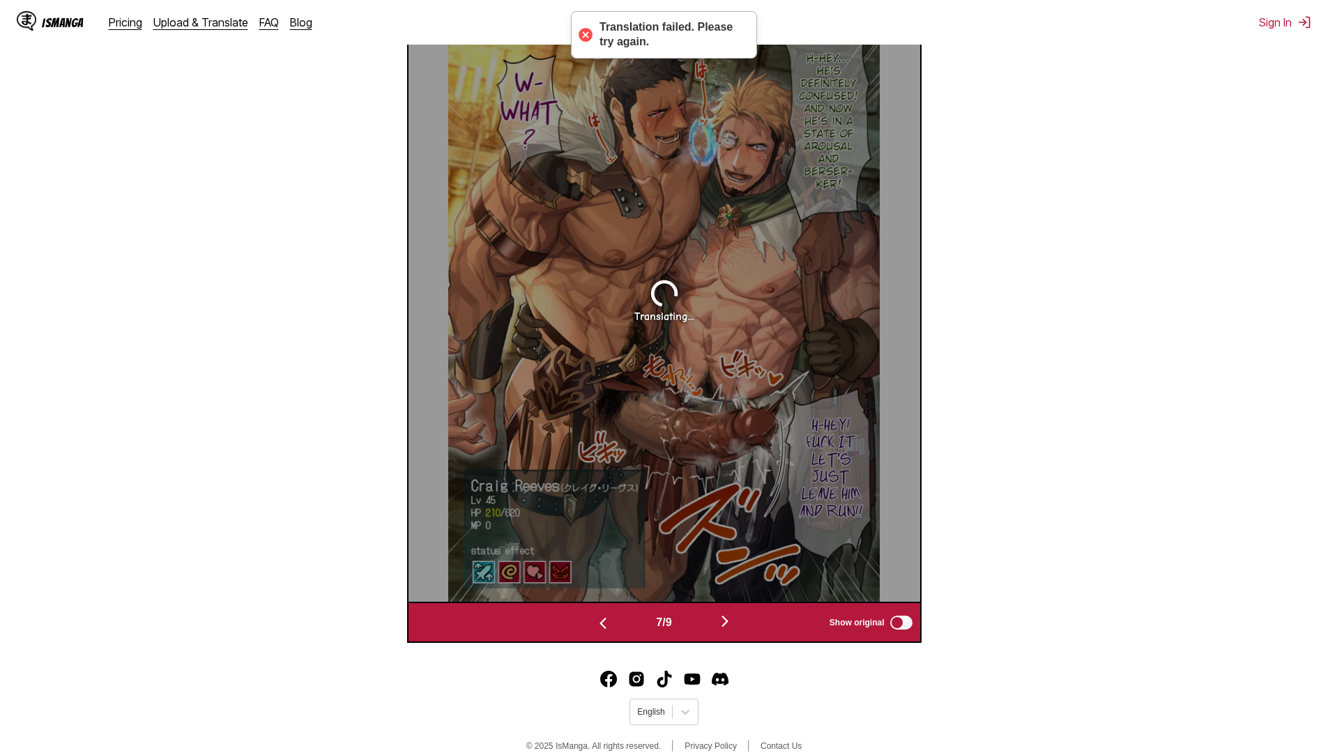
click at [733, 620] on img "button" at bounding box center [724, 621] width 17 height 17
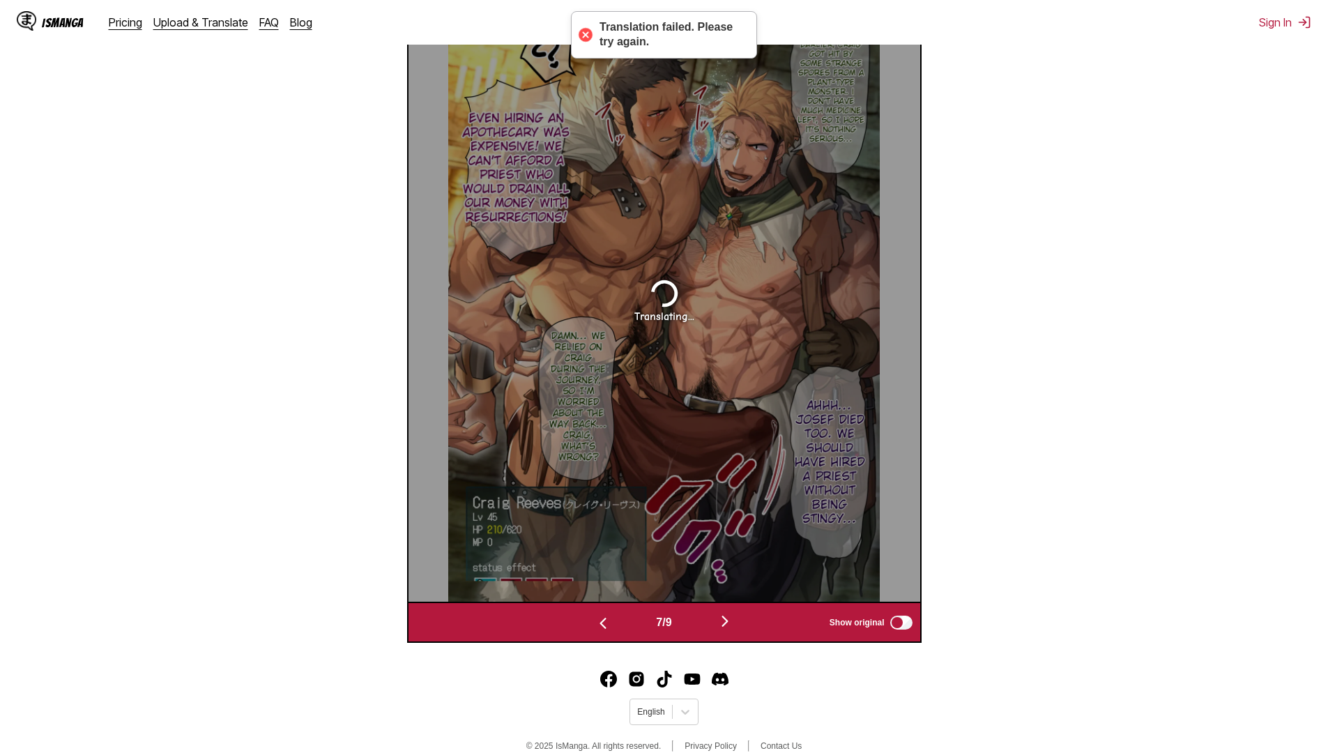
click at [733, 620] on img "button" at bounding box center [724, 621] width 17 height 17
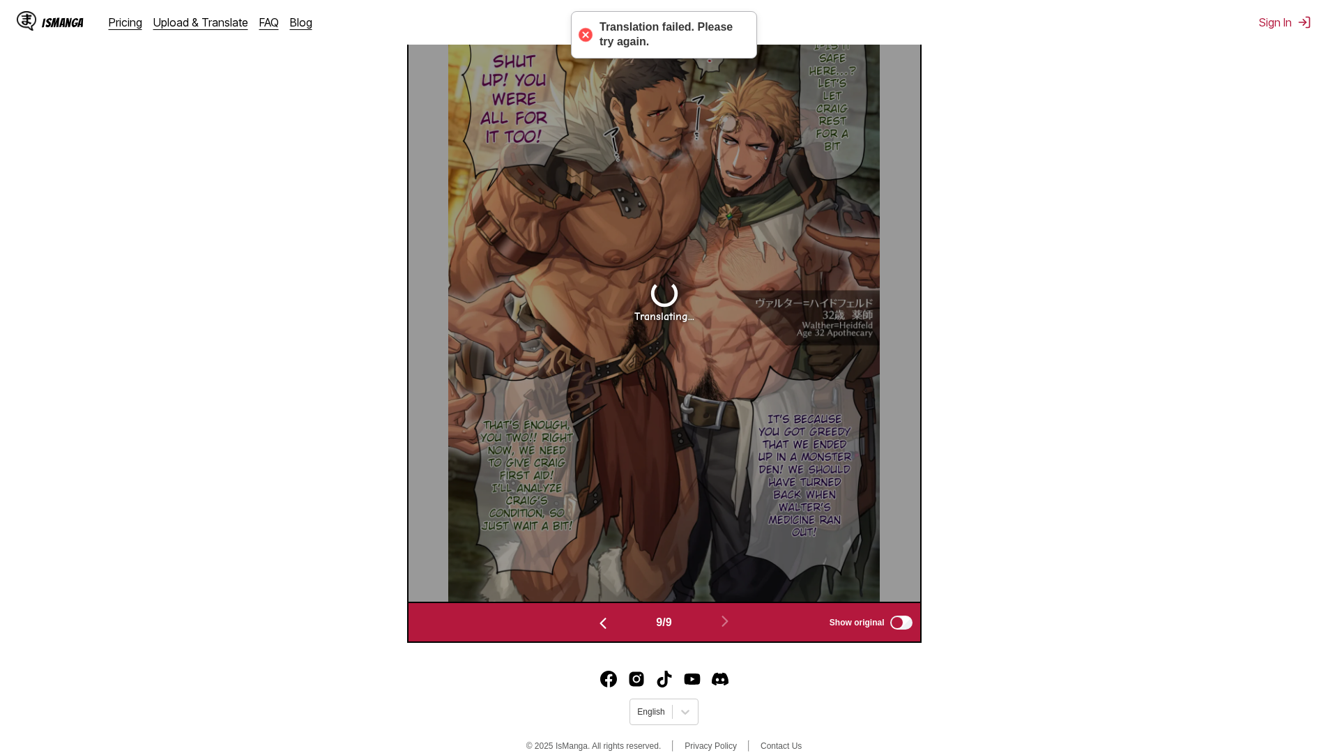
click at [1112, 464] on section "From English To Russian Drop files here, or click to browse. Max file size: 5MB…" at bounding box center [663, 152] width 1305 height 980
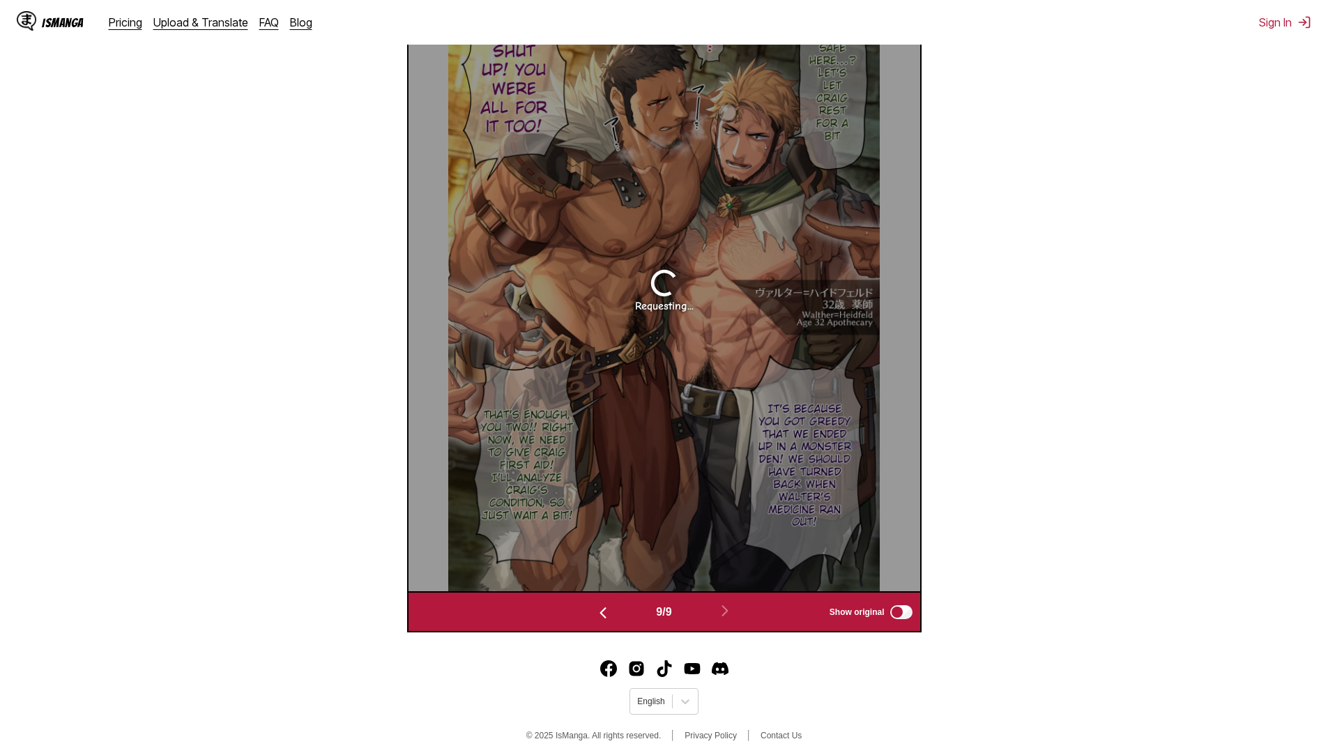
scroll to position [582, 0]
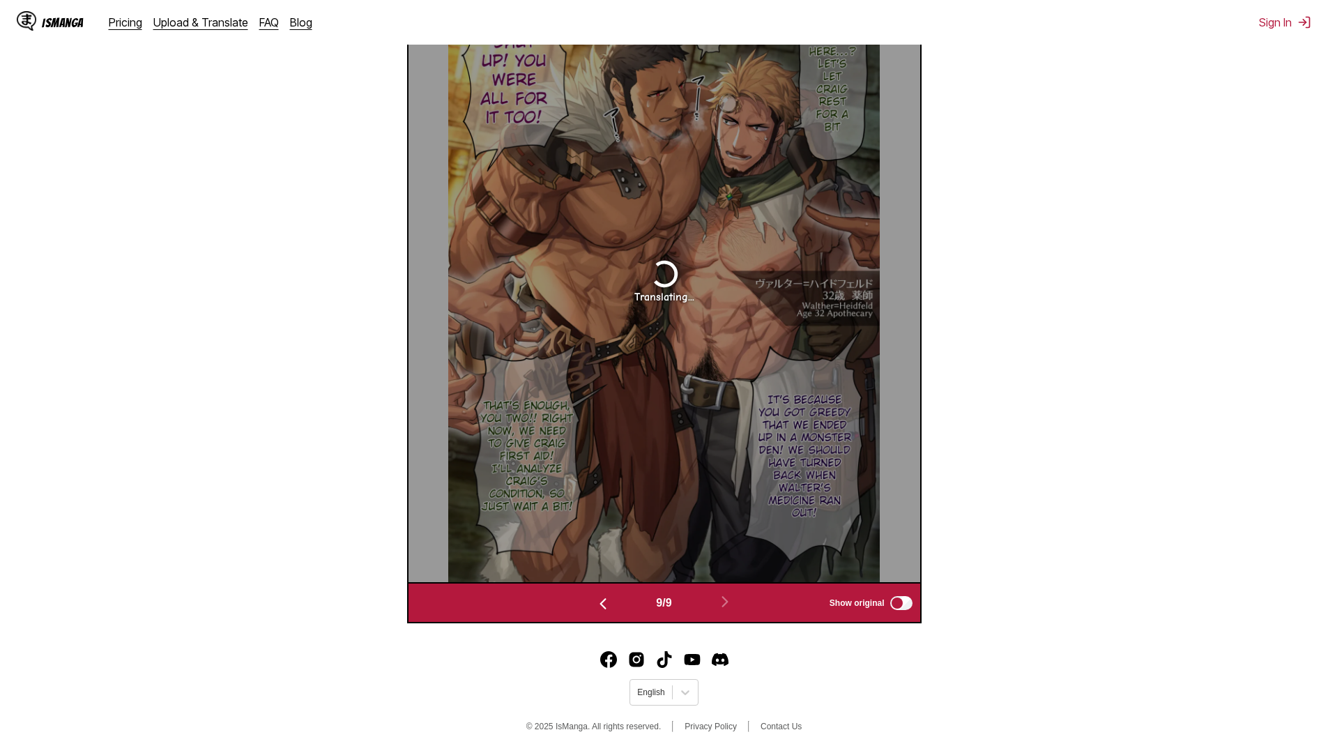
click at [606, 604] on img "button" at bounding box center [602, 603] width 17 height 17
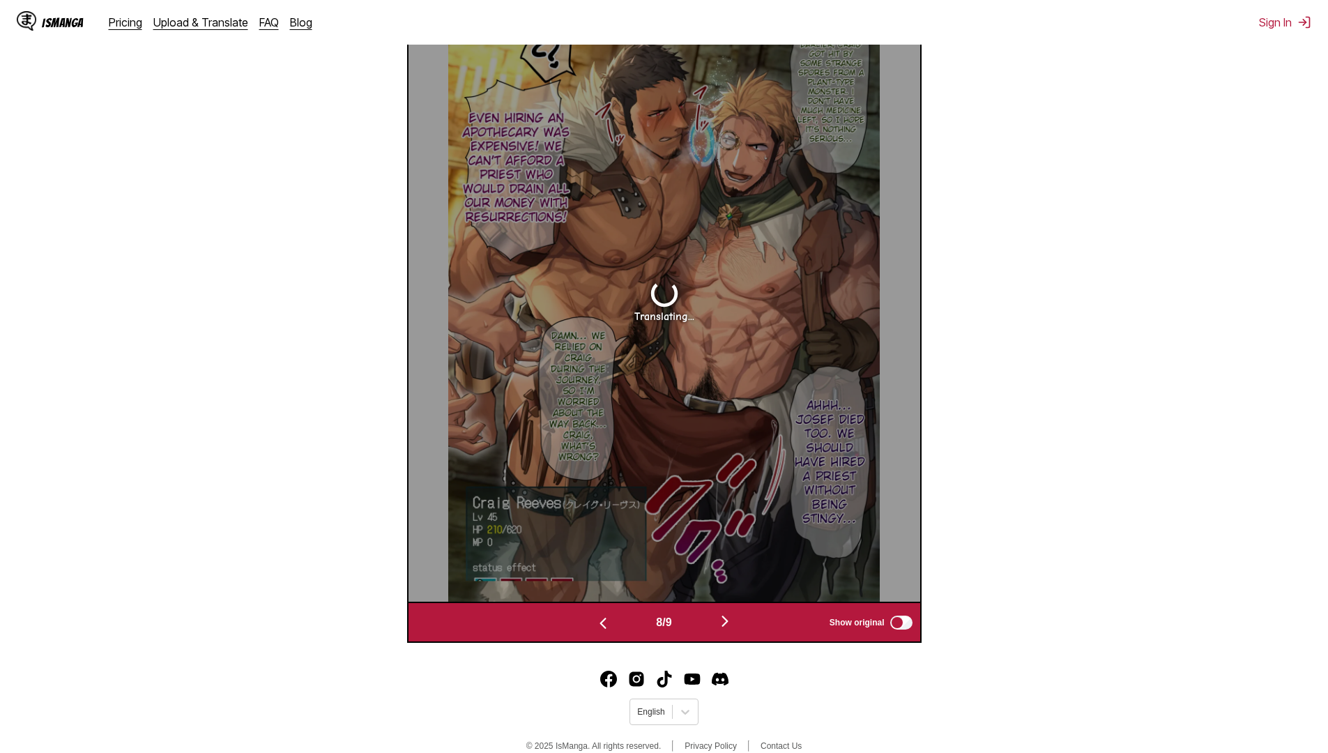
click at [601, 626] on img "button" at bounding box center [602, 623] width 17 height 17
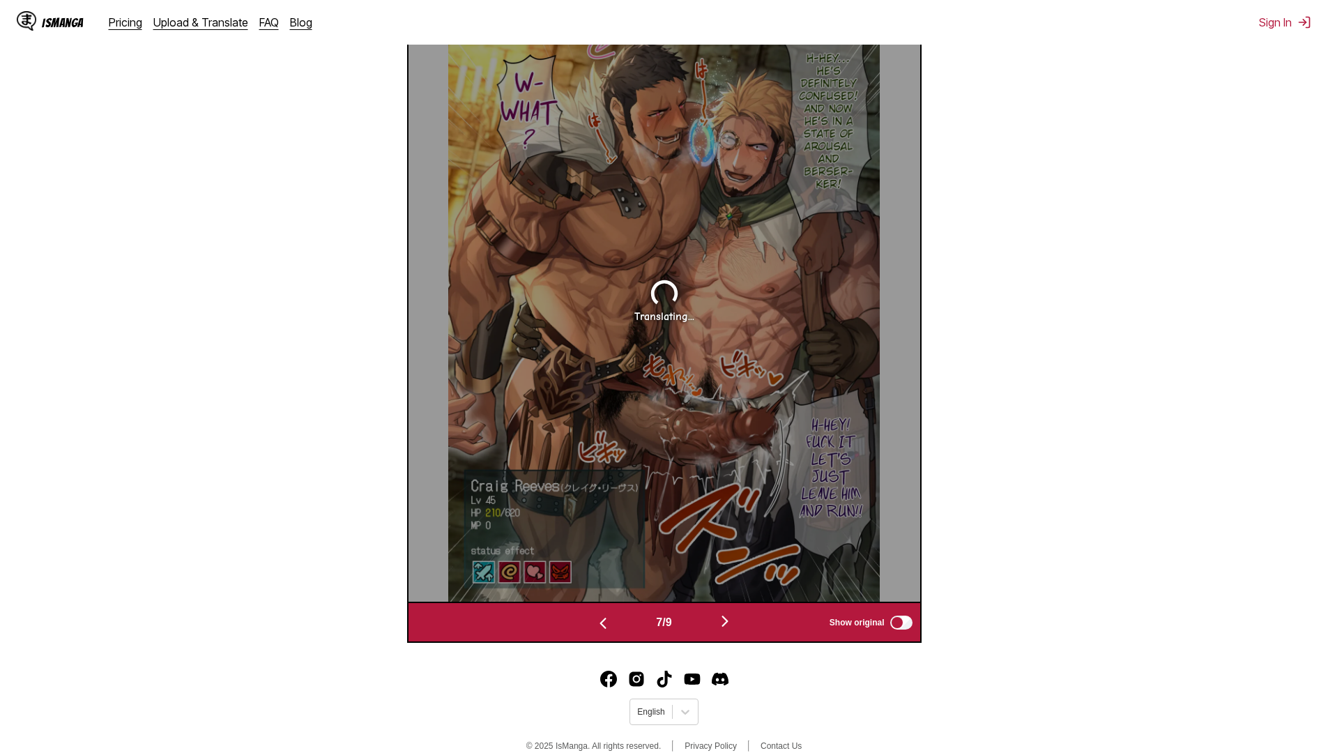
click at [600, 638] on div "7 / 9 Show original" at bounding box center [664, 621] width 514 height 41
click at [600, 631] on img "button" at bounding box center [602, 623] width 17 height 17
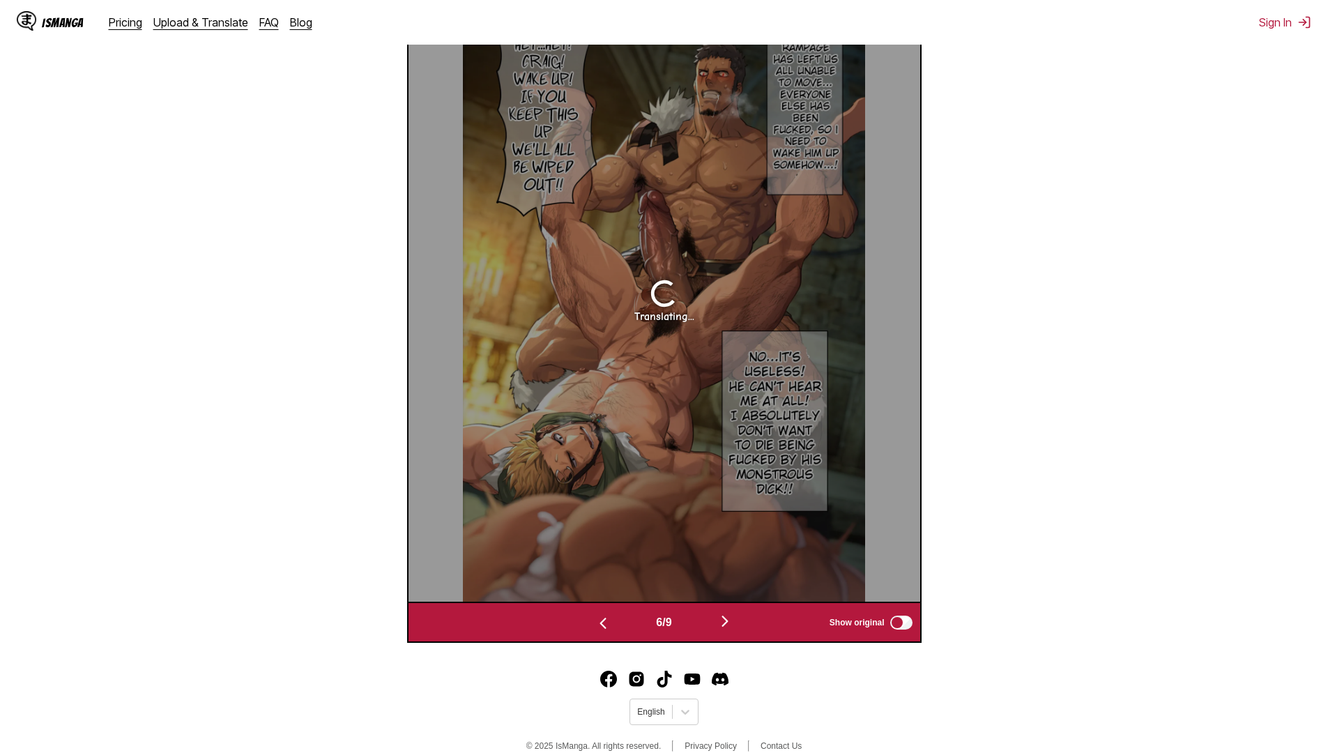
click at [600, 631] on img "button" at bounding box center [602, 623] width 17 height 17
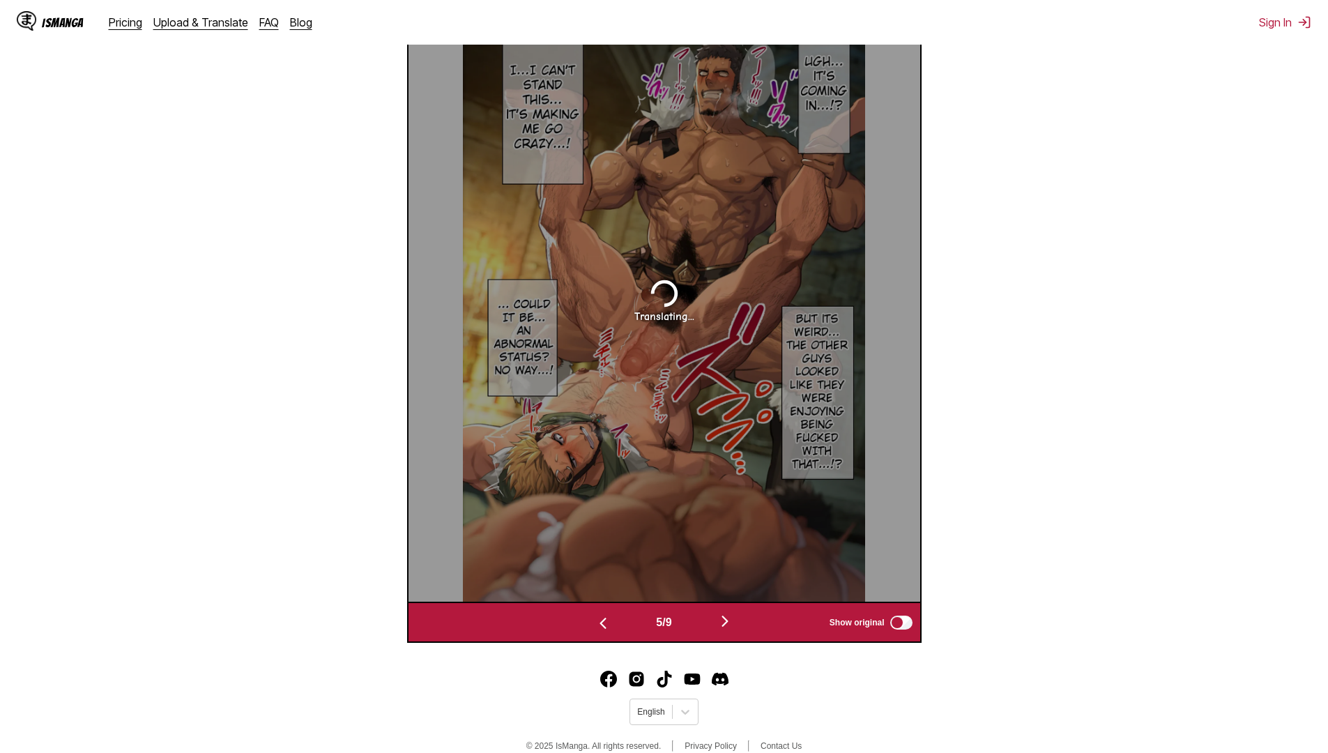
click at [600, 631] on img "button" at bounding box center [602, 623] width 17 height 17
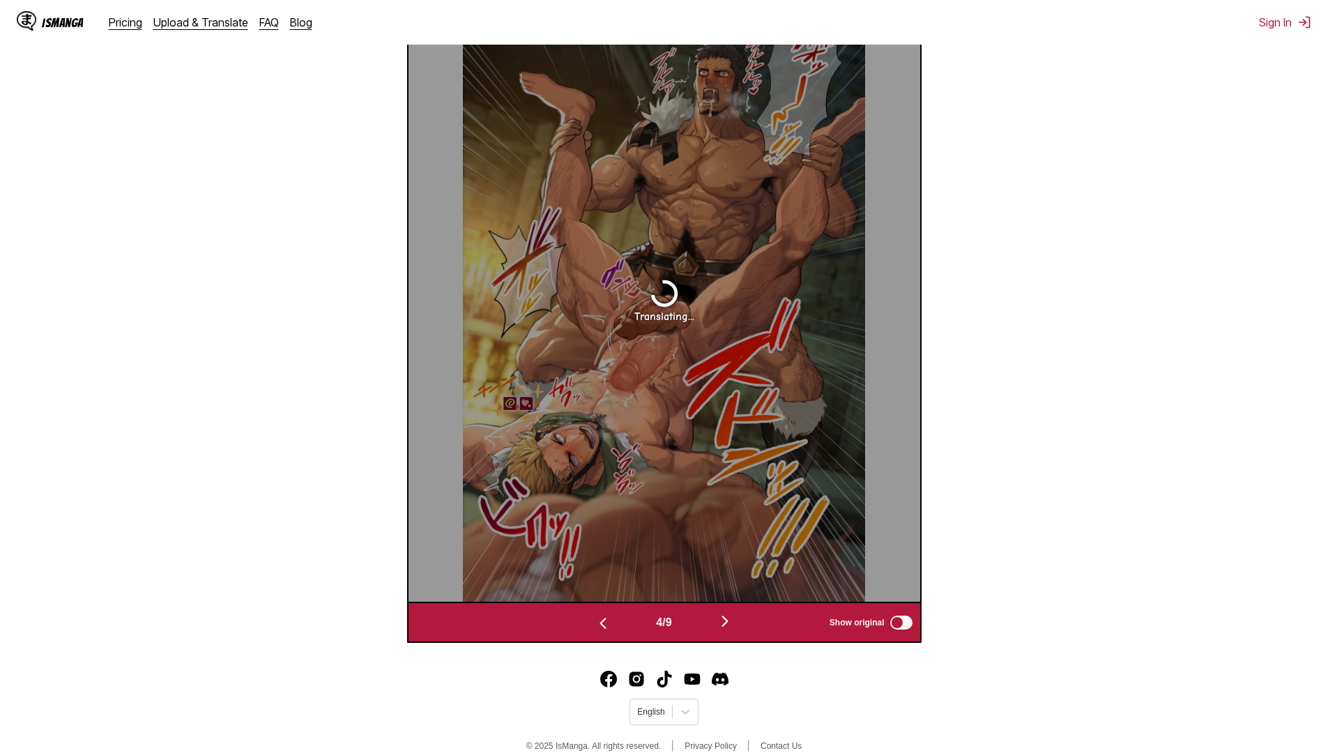
click at [600, 631] on img "button" at bounding box center [602, 623] width 17 height 17
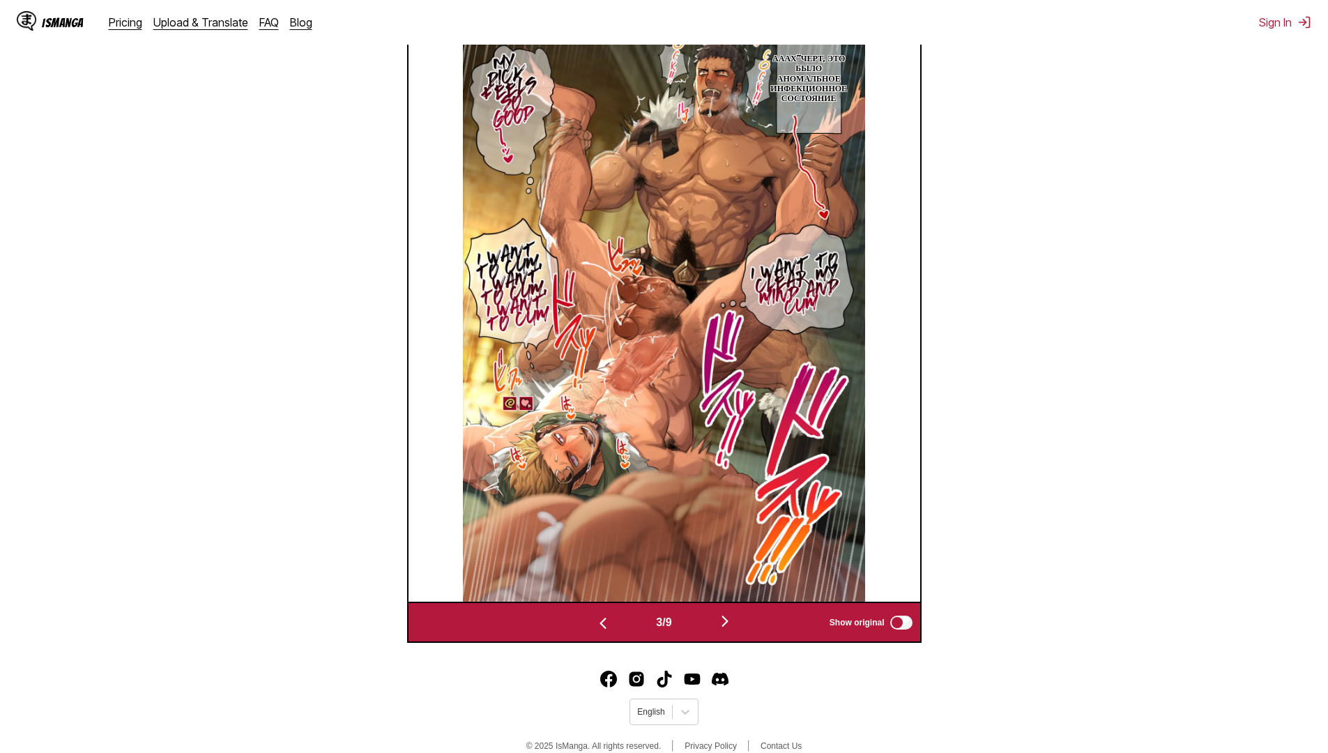
click at [600, 631] on img "button" at bounding box center [602, 623] width 17 height 17
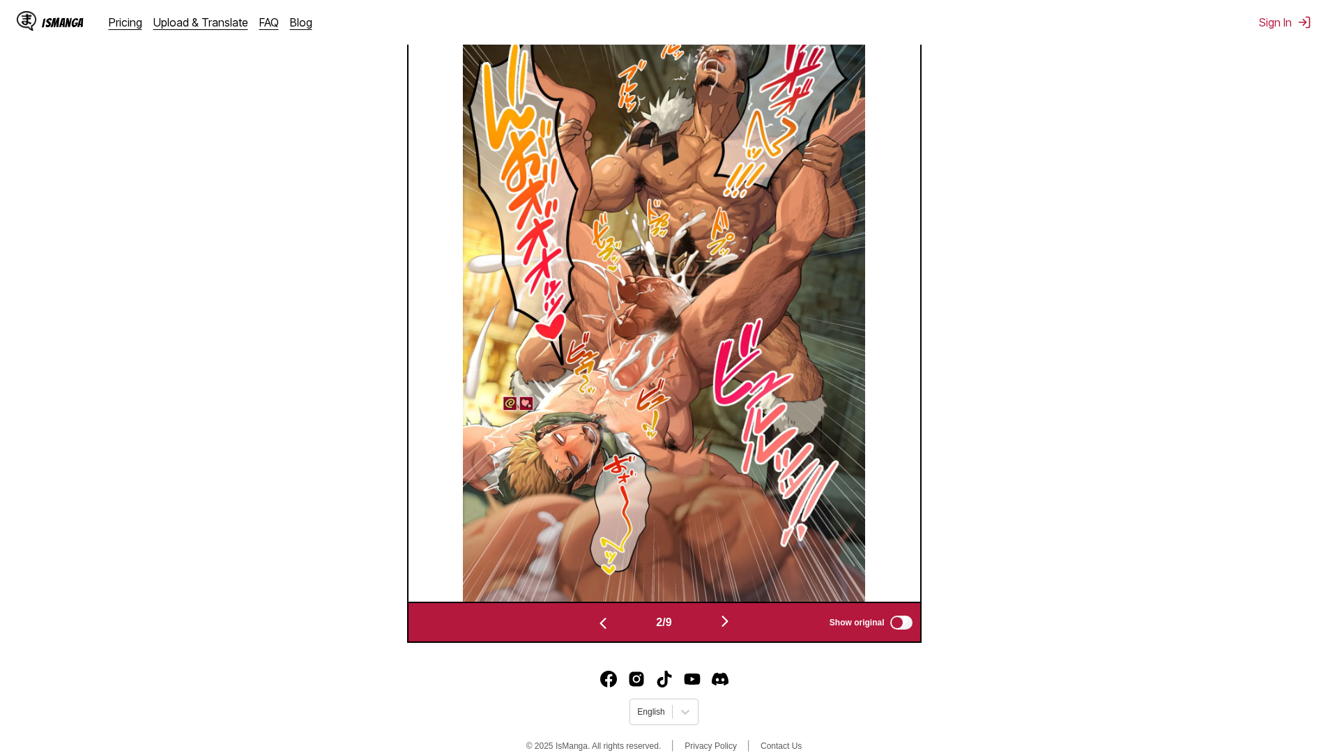
click at [715, 631] on button "button" at bounding box center [725, 622] width 84 height 20
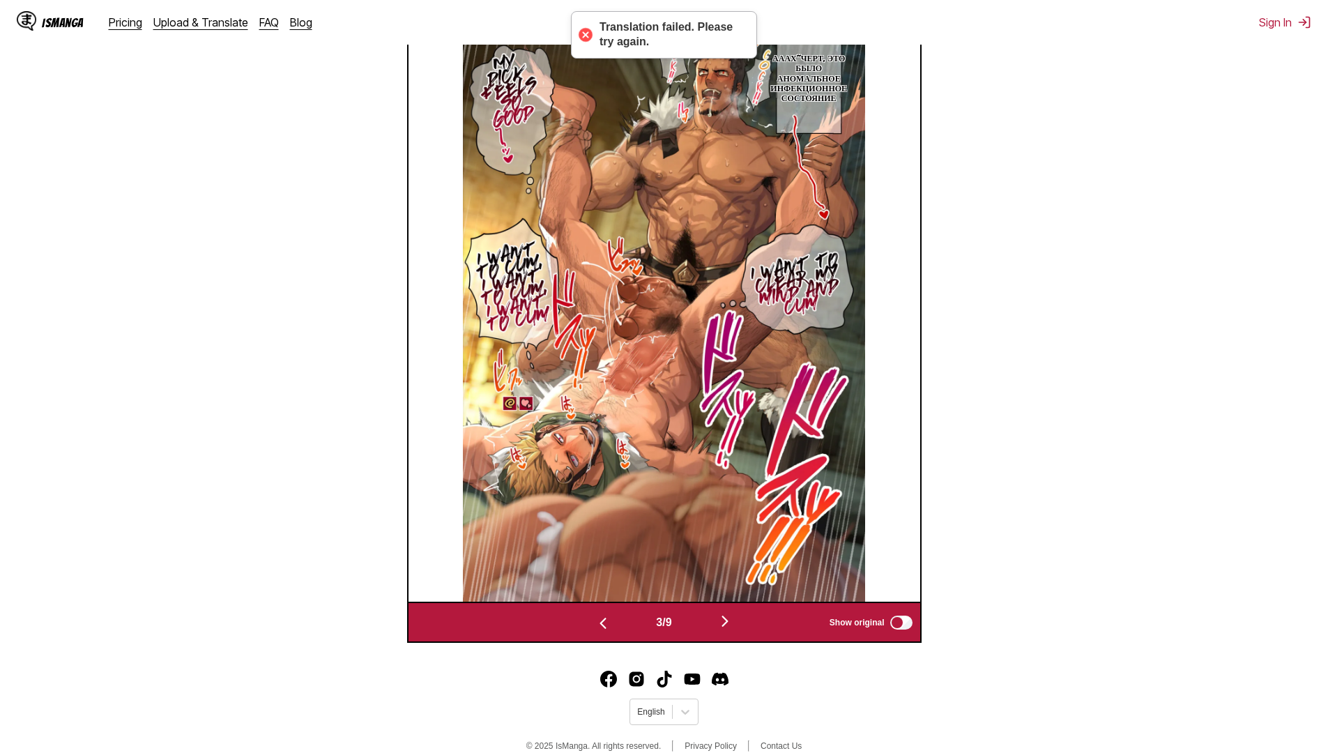
click at [715, 631] on button "button" at bounding box center [725, 622] width 84 height 20
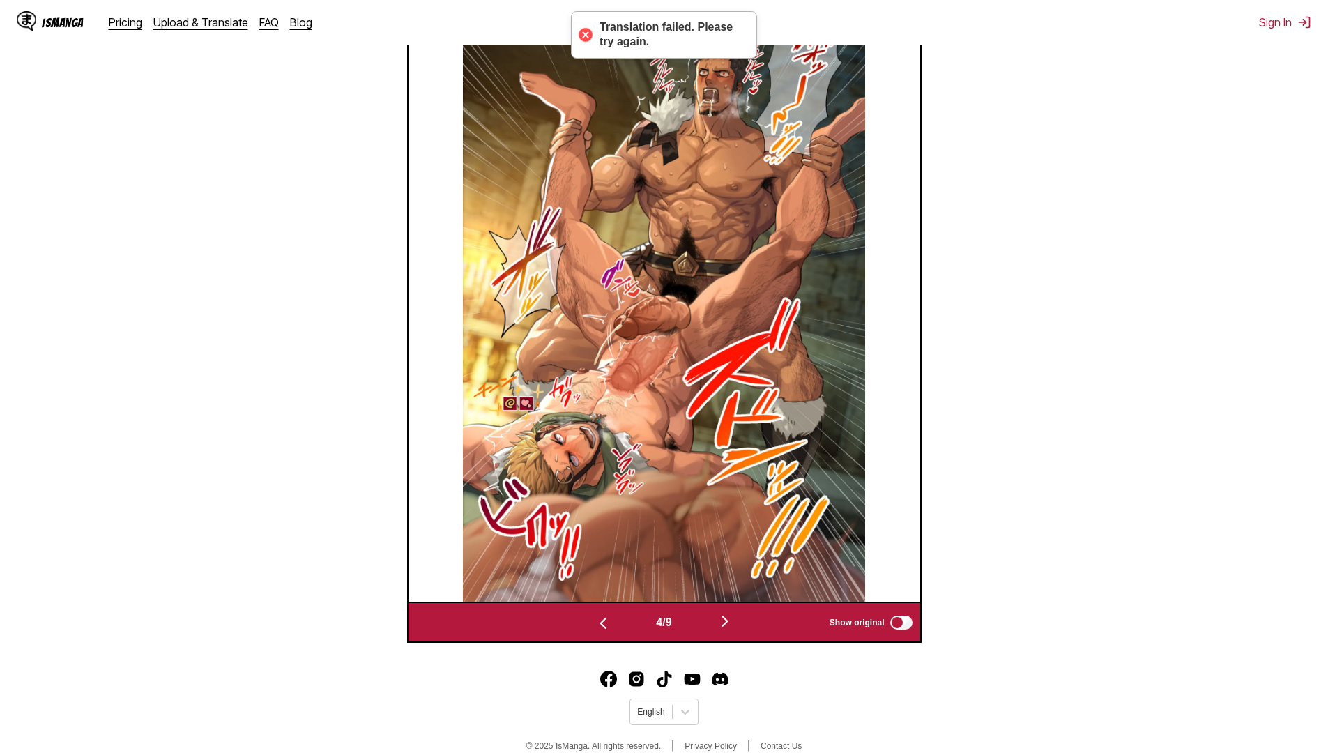
click at [715, 631] on button "button" at bounding box center [725, 622] width 84 height 20
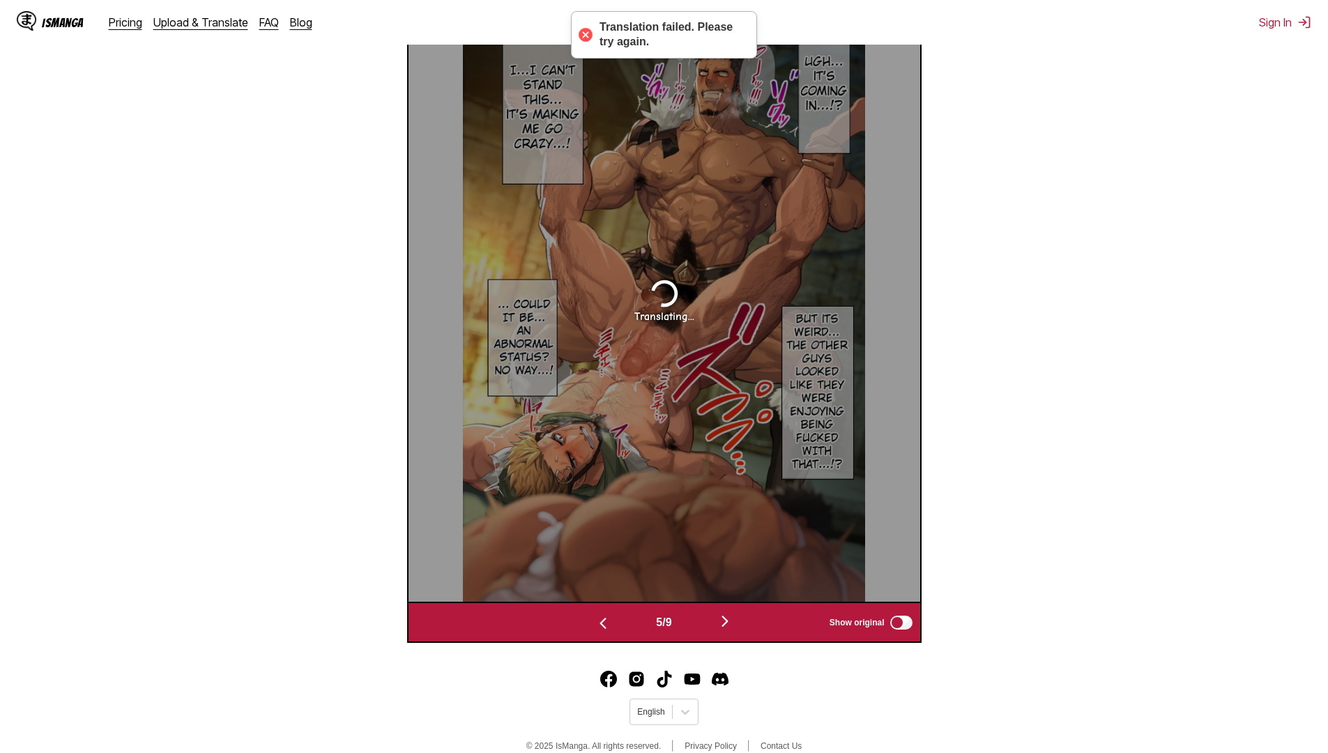
click at [715, 631] on button "button" at bounding box center [725, 622] width 84 height 20
